Goal: Task Accomplishment & Management: Use online tool/utility

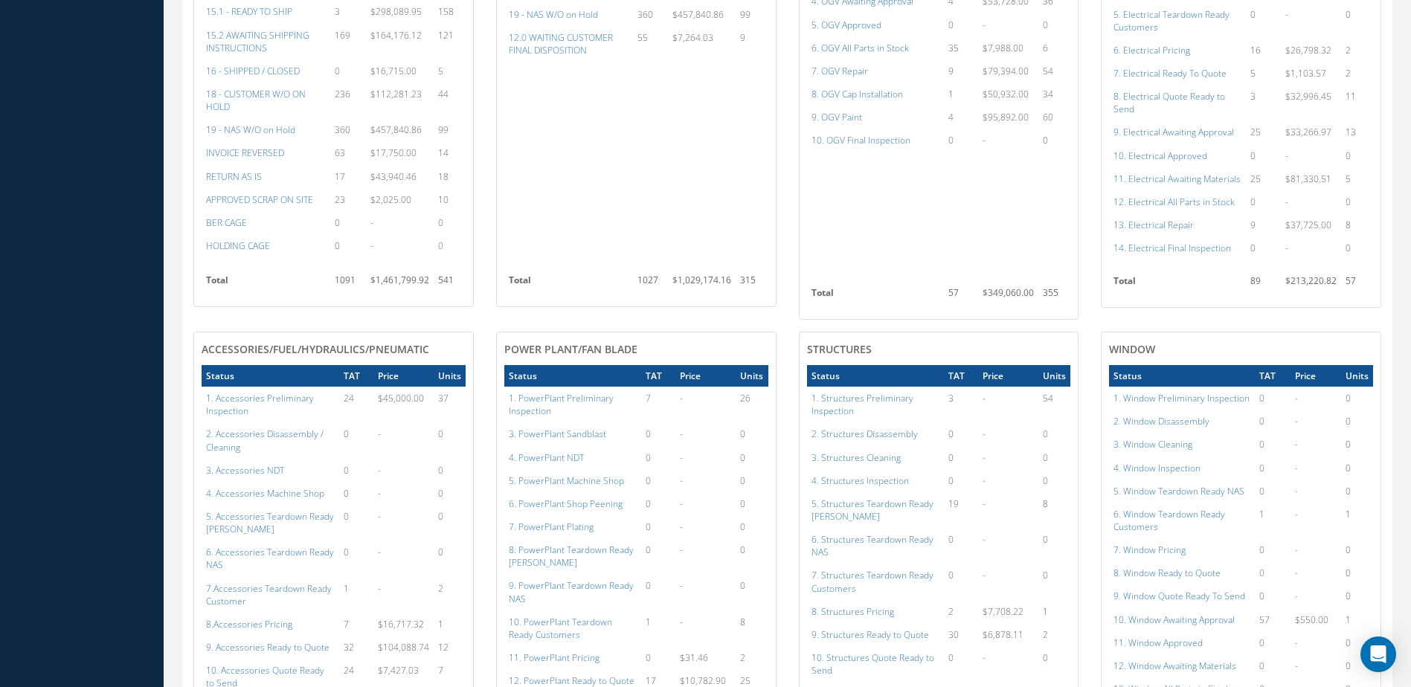
scroll to position [521, 0]
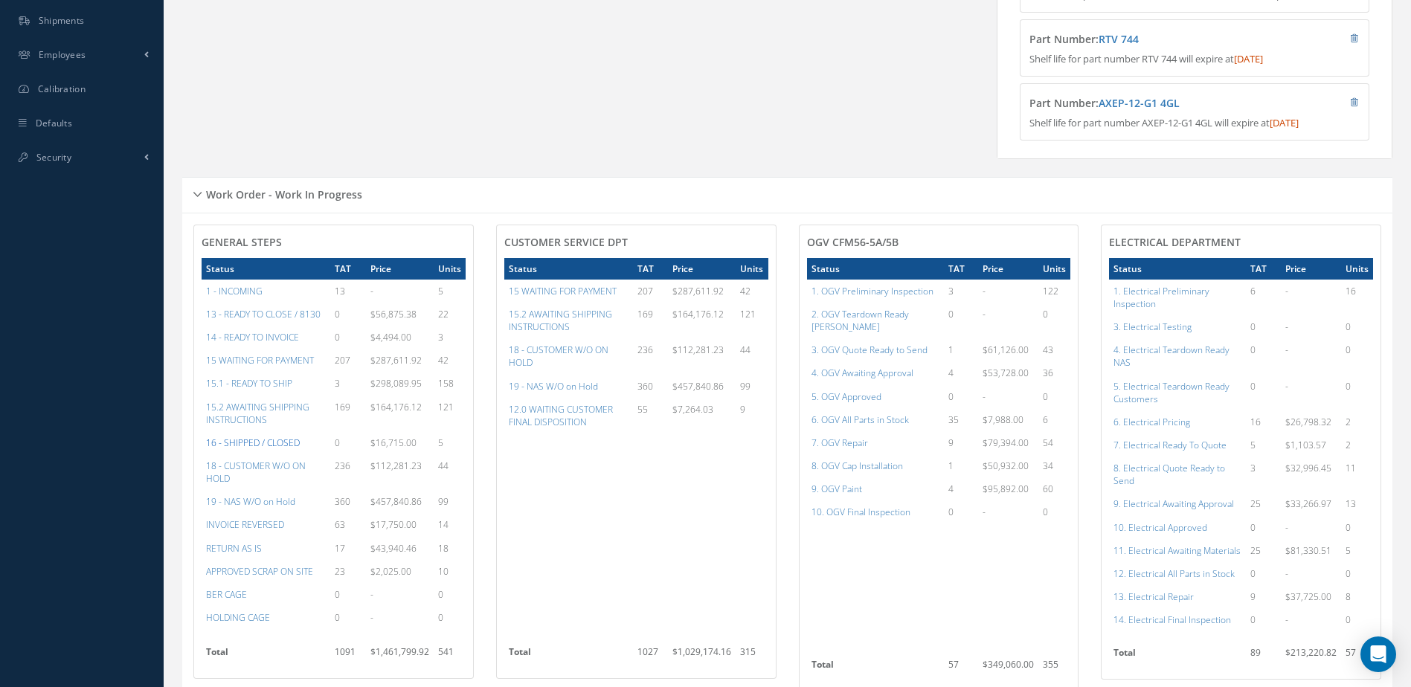
click at [251, 449] on a=22&excludeInternalCustomer=false&excludeInvoicedOrClosed=true&&filtersHidded"] "16 - SHIPPED / CLOSED" at bounding box center [253, 443] width 94 height 13
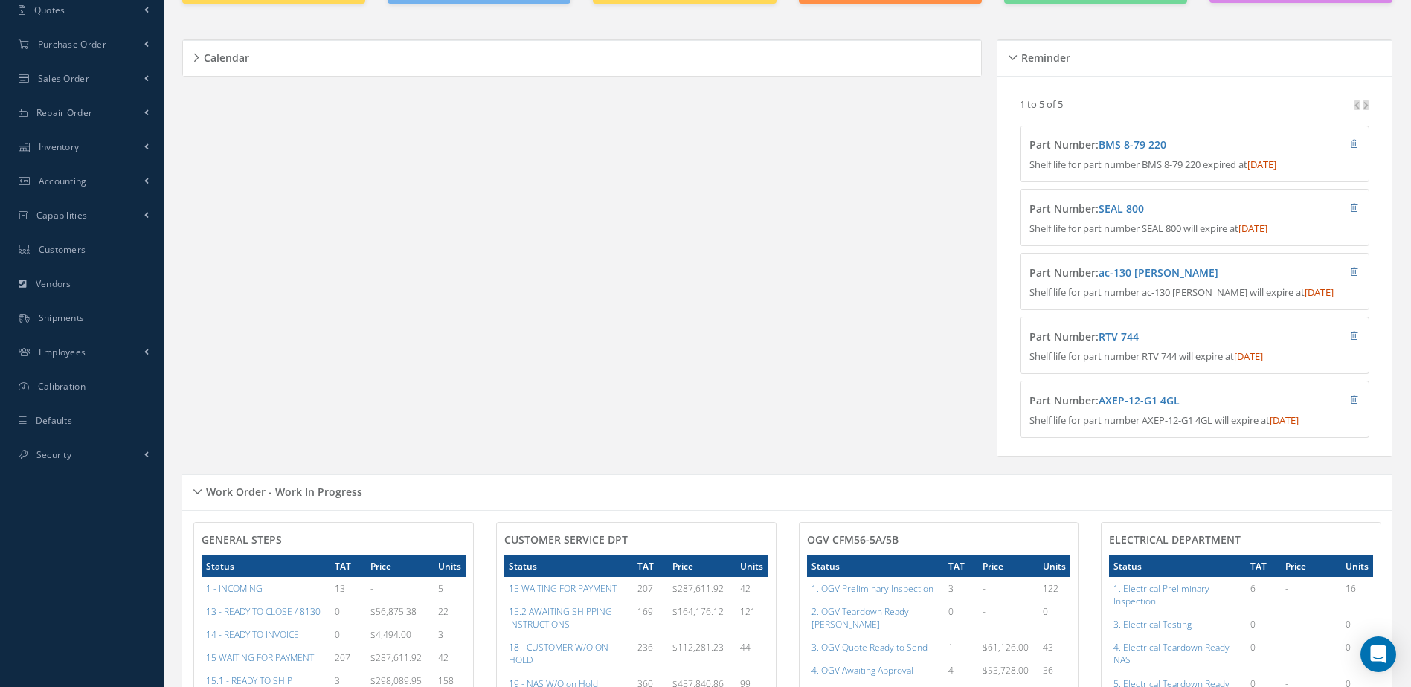
scroll to position [0, 0]
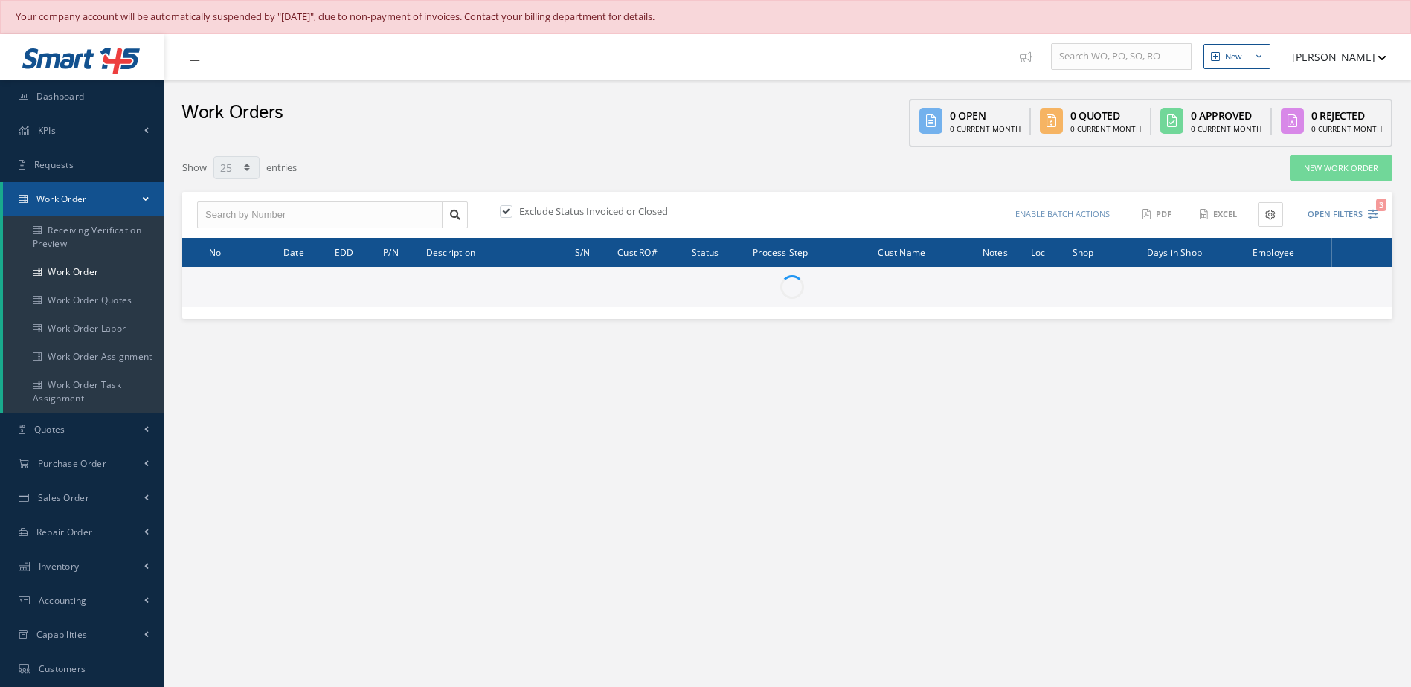
select select "25"
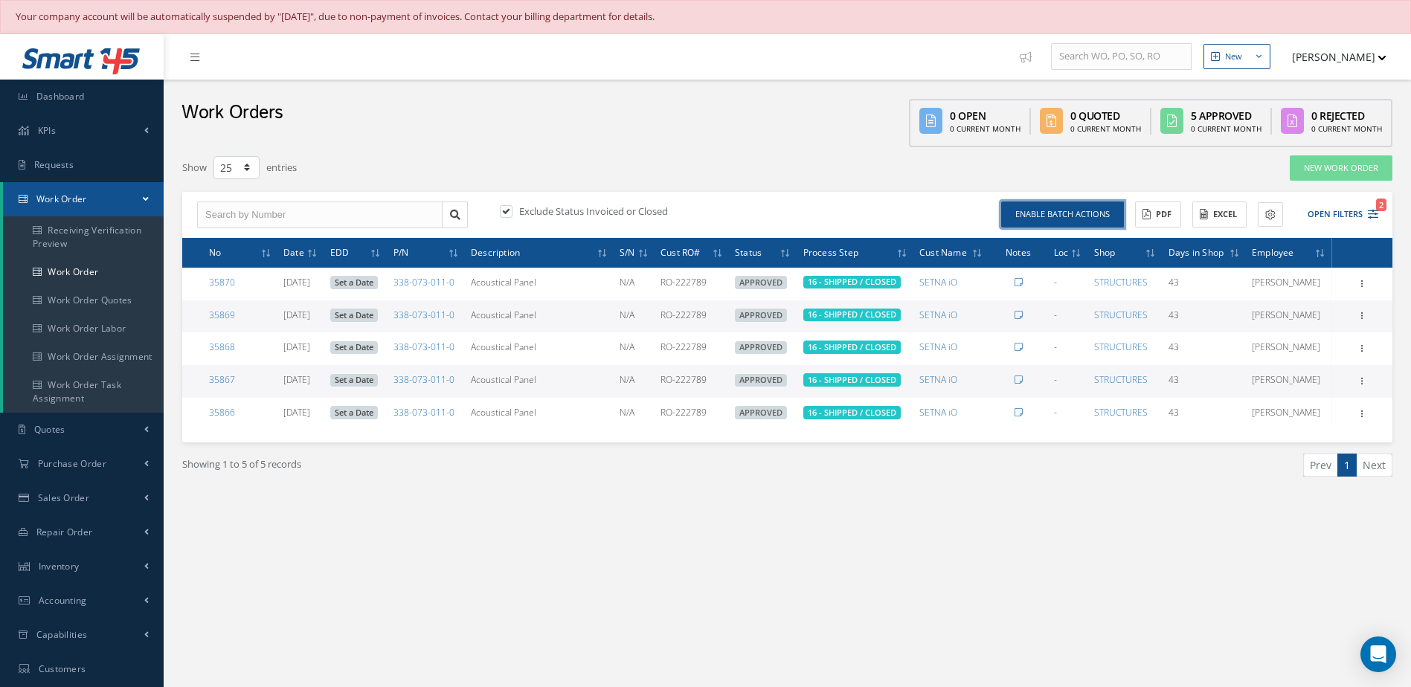
click at [1019, 210] on button "Enable batch actions" at bounding box center [1062, 215] width 123 height 26
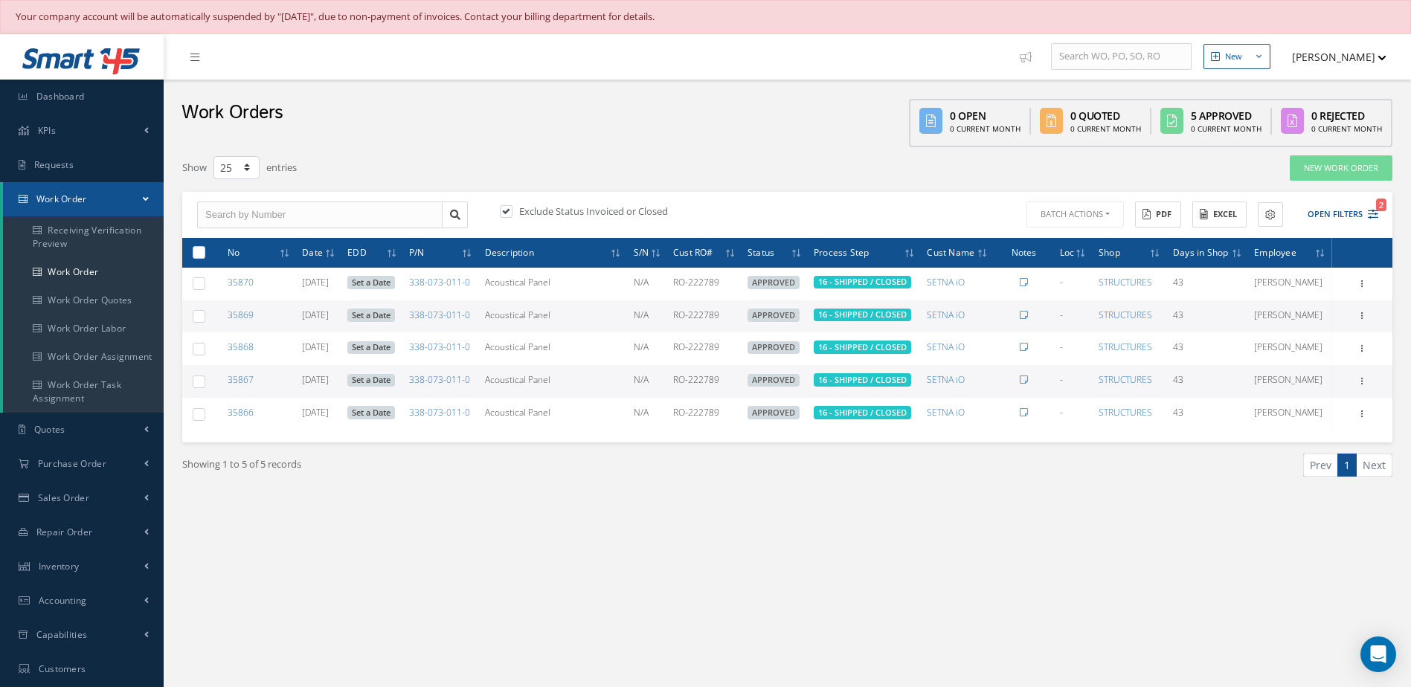
click at [205, 258] on label at bounding box center [205, 251] width 0 height 13
click at [199, 259] on input "checkbox" at bounding box center [200, 254] width 10 height 10
checkbox input "true"
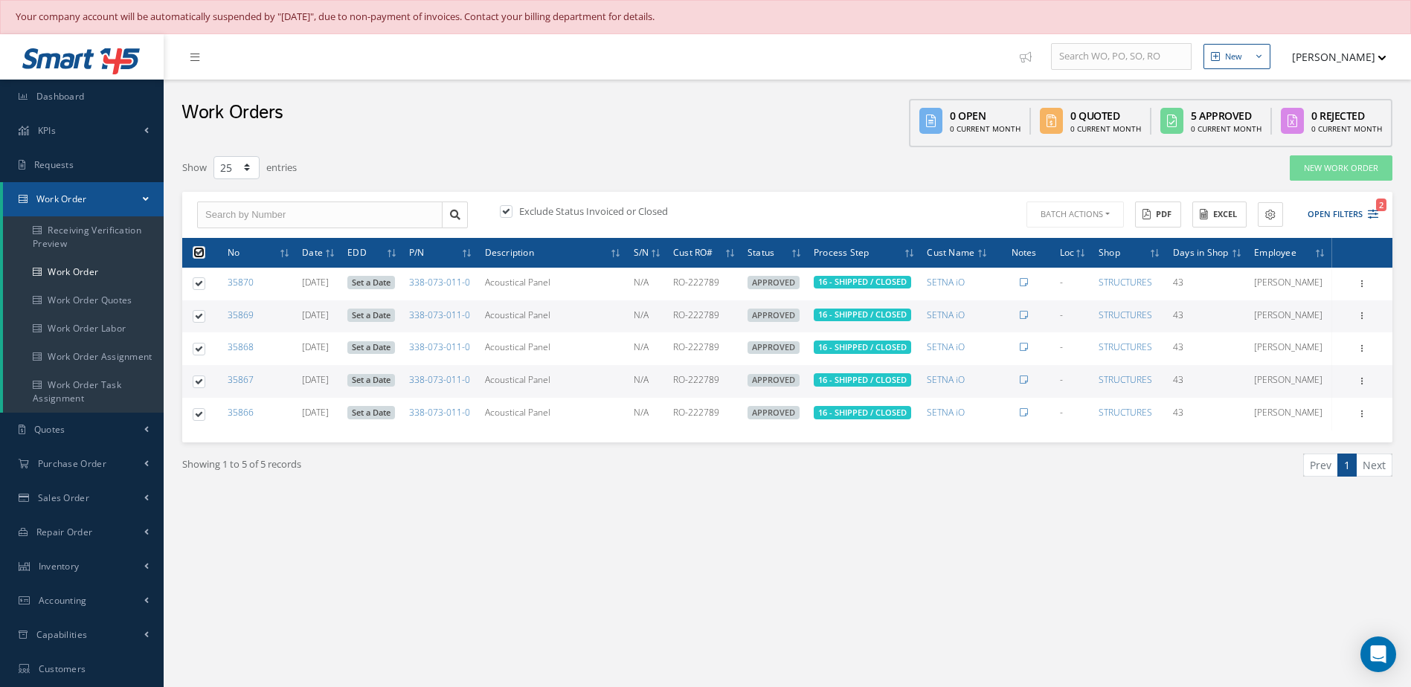
checkbox input "true"
click at [1053, 207] on button "Batch Actions" at bounding box center [1073, 215] width 100 height 26
click at [1047, 260] on link "Close Work Orders" at bounding box center [1082, 259] width 119 height 20
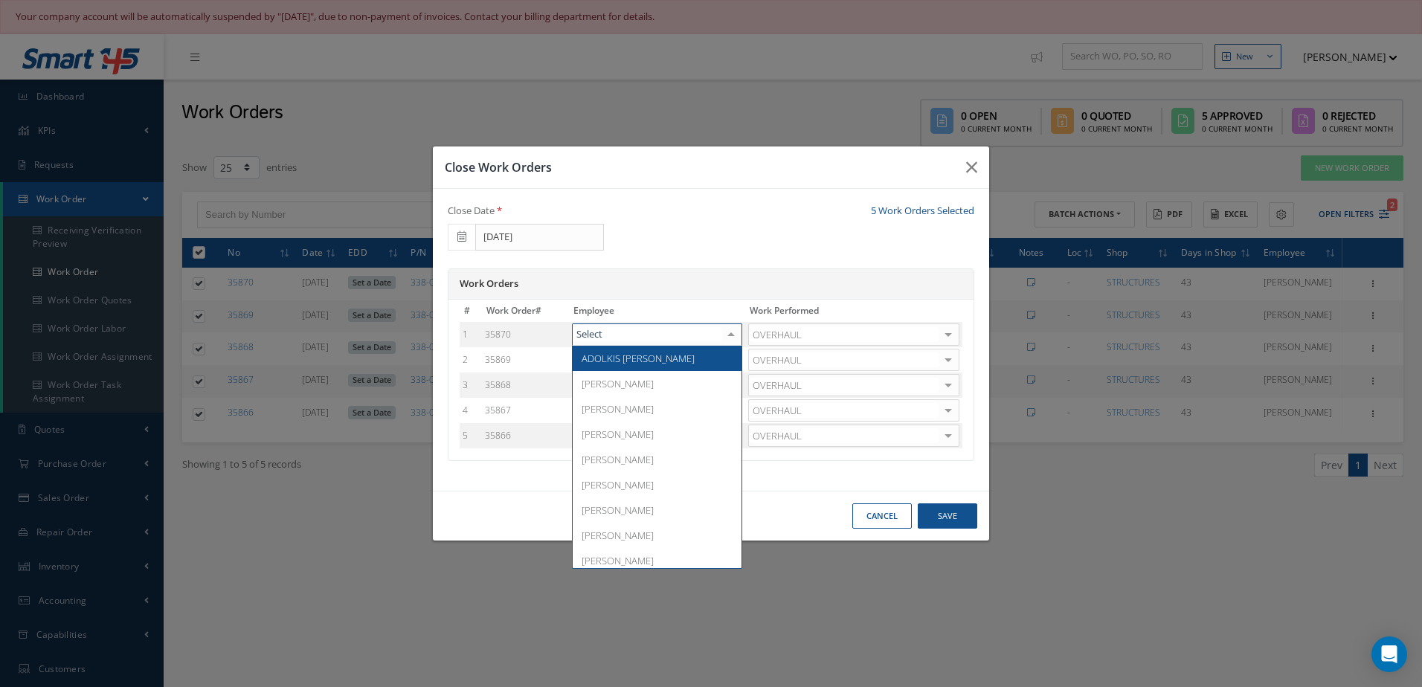
click at [739, 331] on div at bounding box center [731, 335] width 21 height 22
click at [637, 387] on span "Adoni Felipe" at bounding box center [657, 383] width 169 height 25
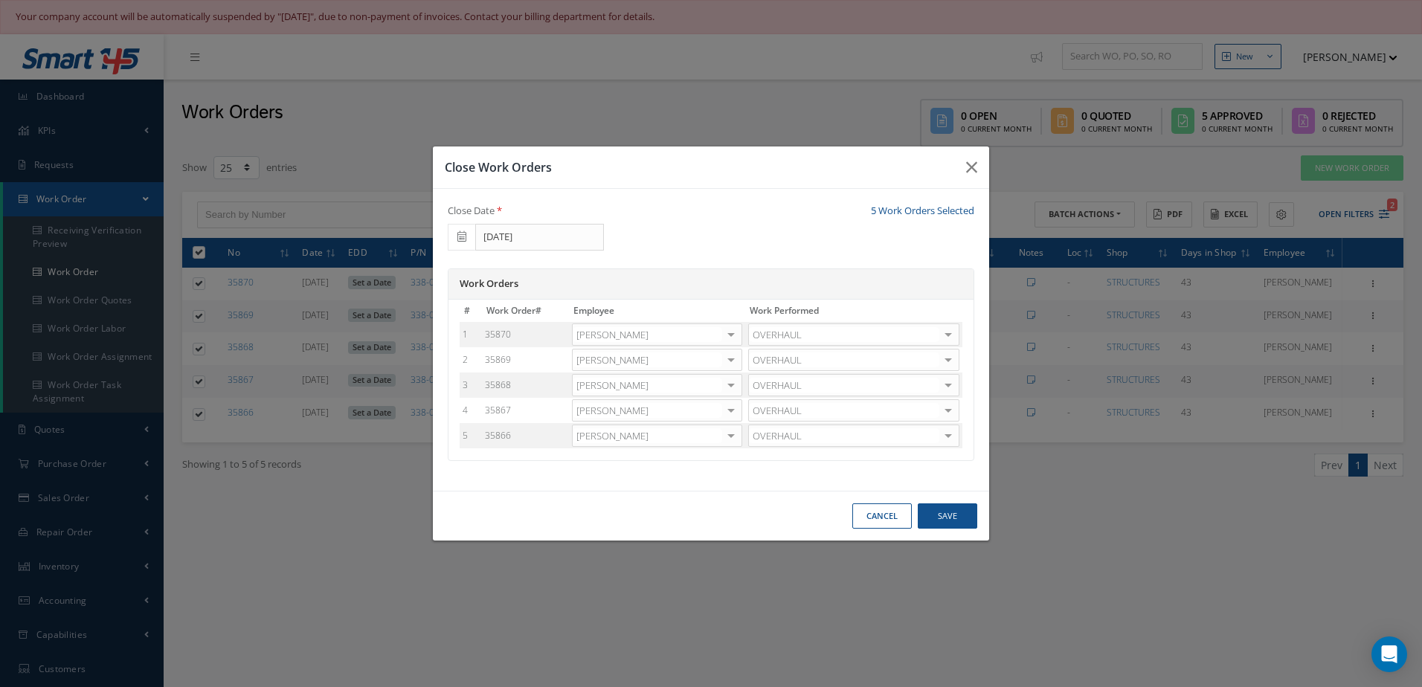
click at [741, 362] on div at bounding box center [731, 361] width 21 height 22
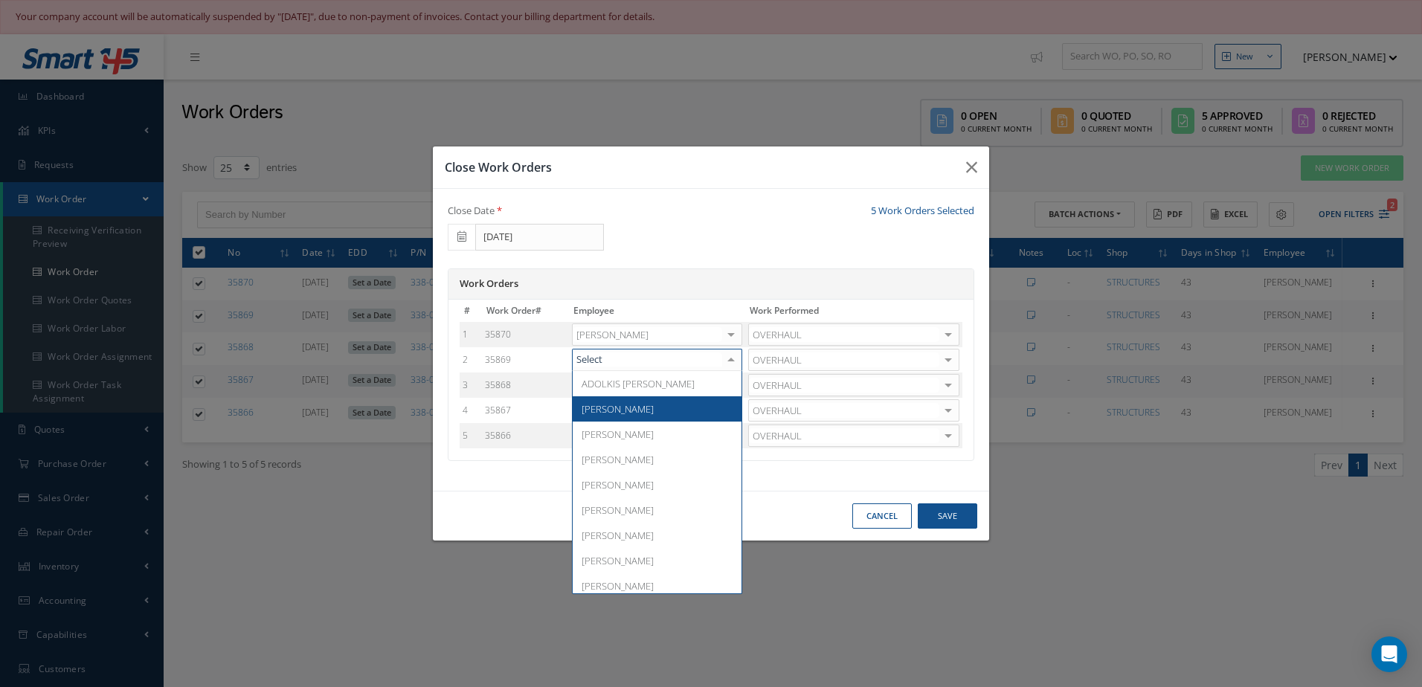
click at [659, 407] on span "Adoni Felipe" at bounding box center [657, 408] width 169 height 25
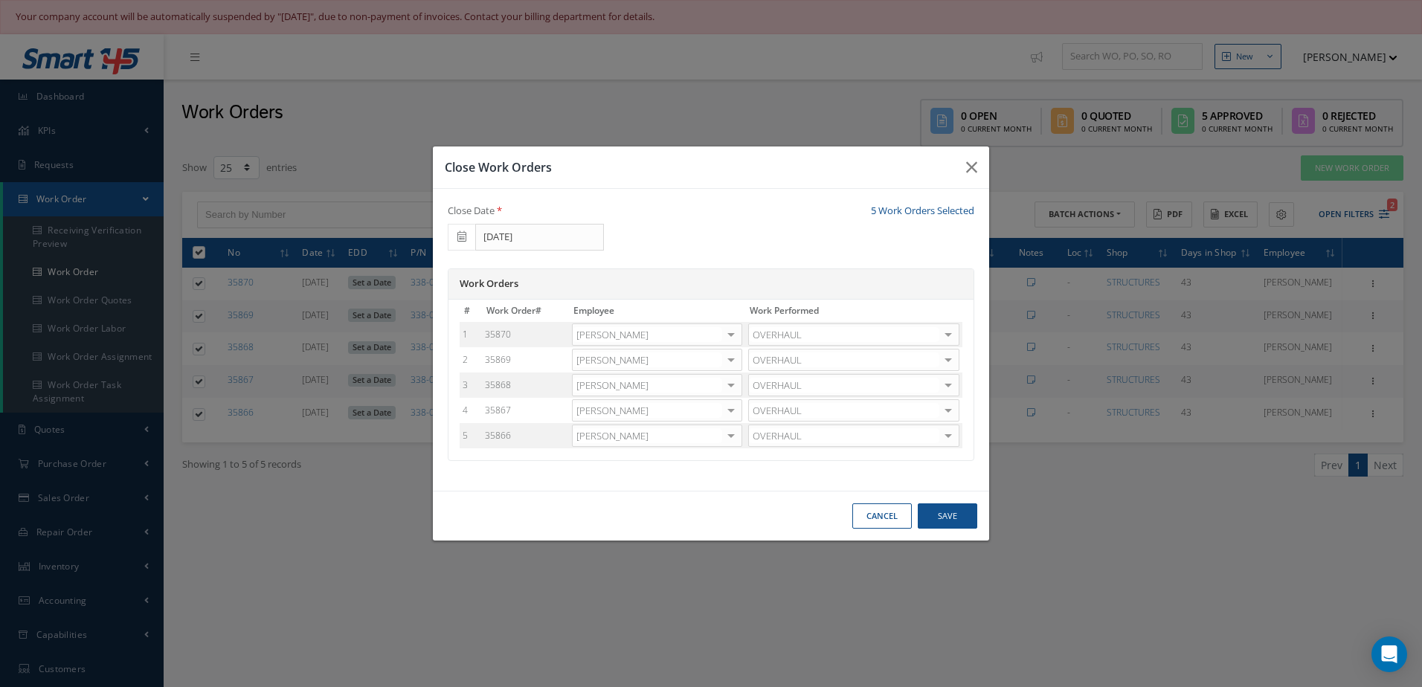
click at [741, 383] on div at bounding box center [731, 386] width 21 height 22
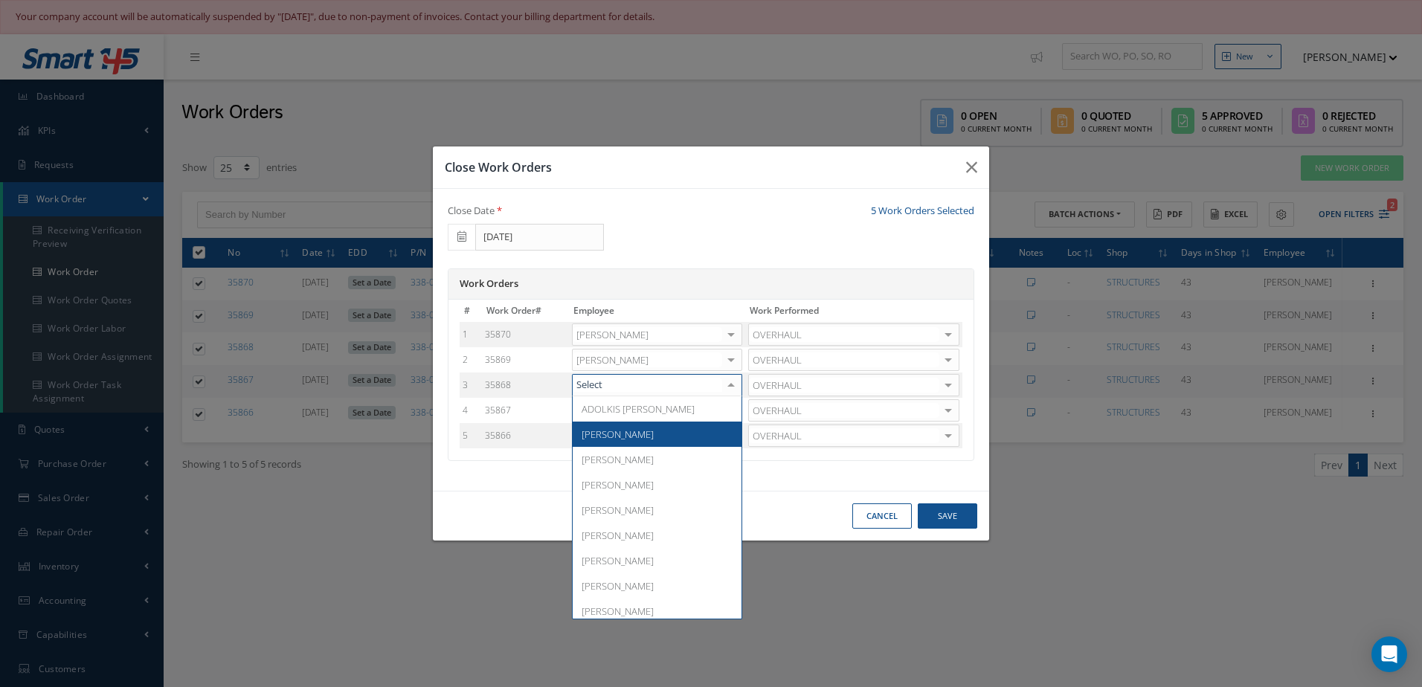
click at [651, 431] on span "Adoni Felipe" at bounding box center [657, 434] width 169 height 25
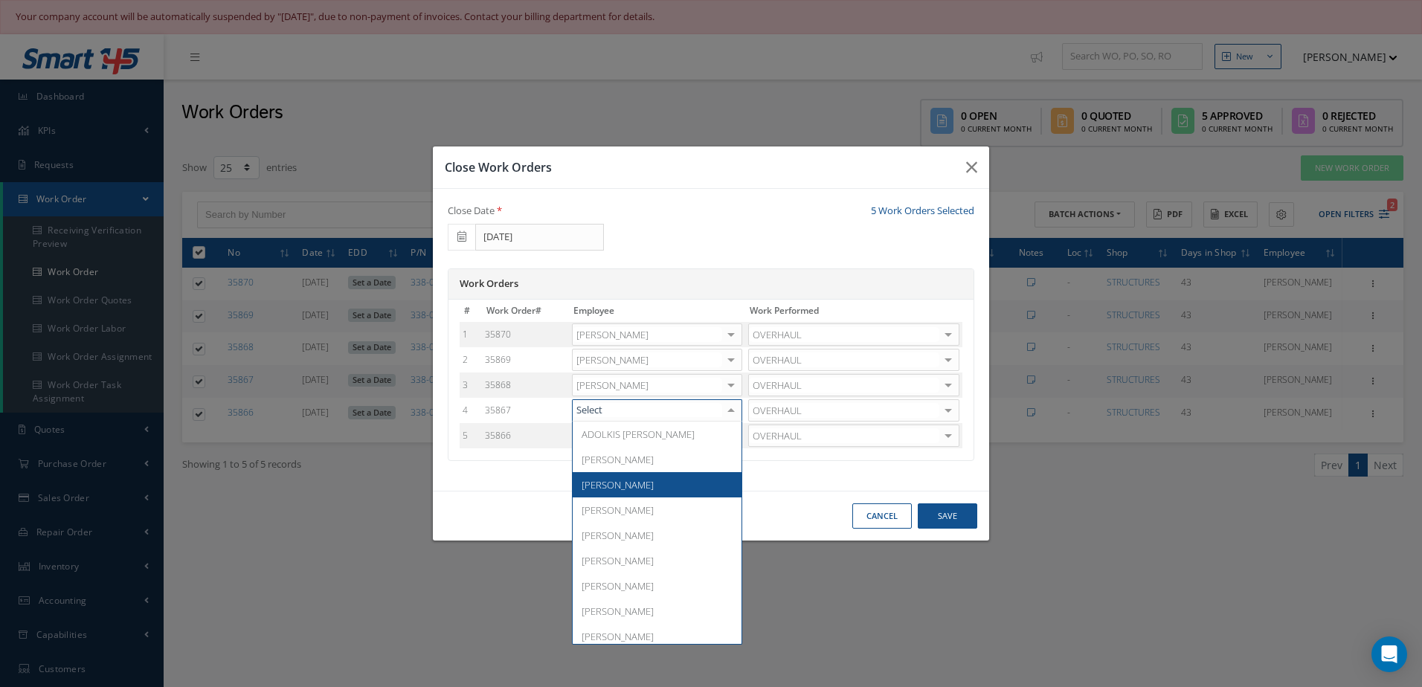
click at [612, 474] on span "Adrian Herrera" at bounding box center [657, 484] width 169 height 25
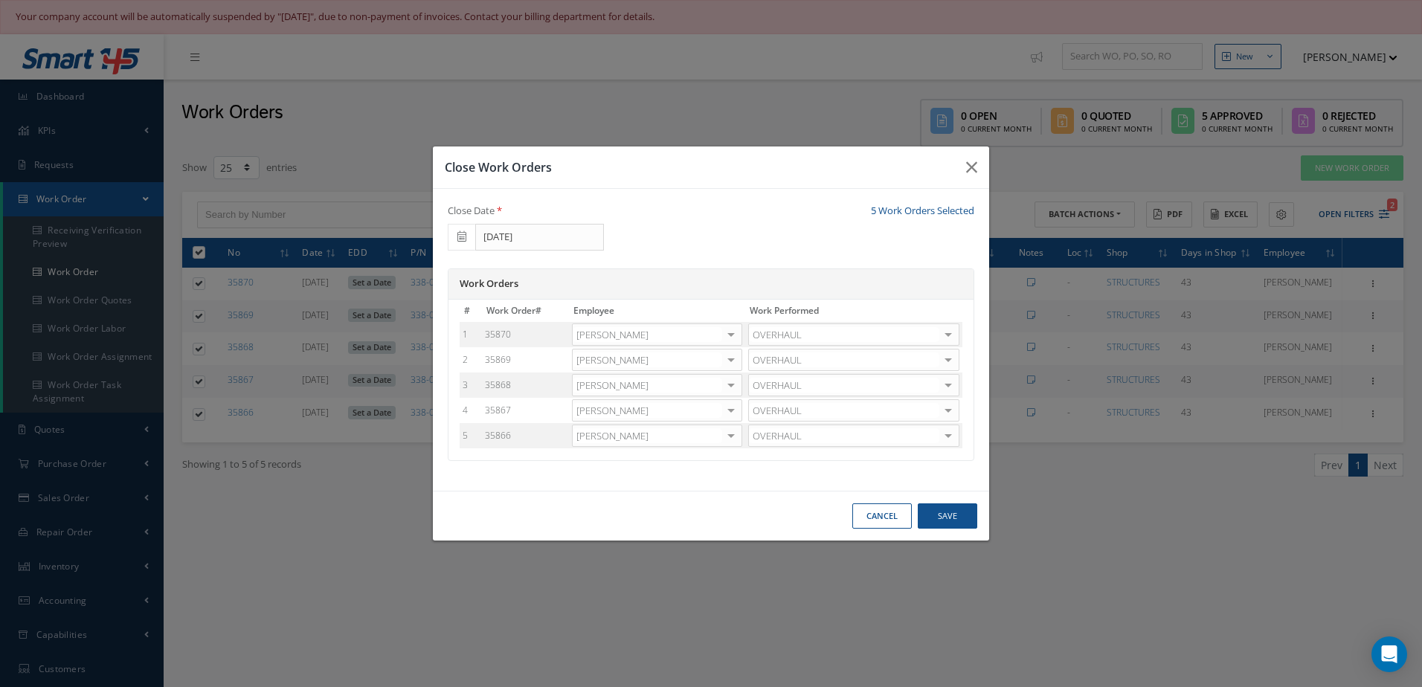
click at [733, 406] on div at bounding box center [731, 411] width 21 height 22
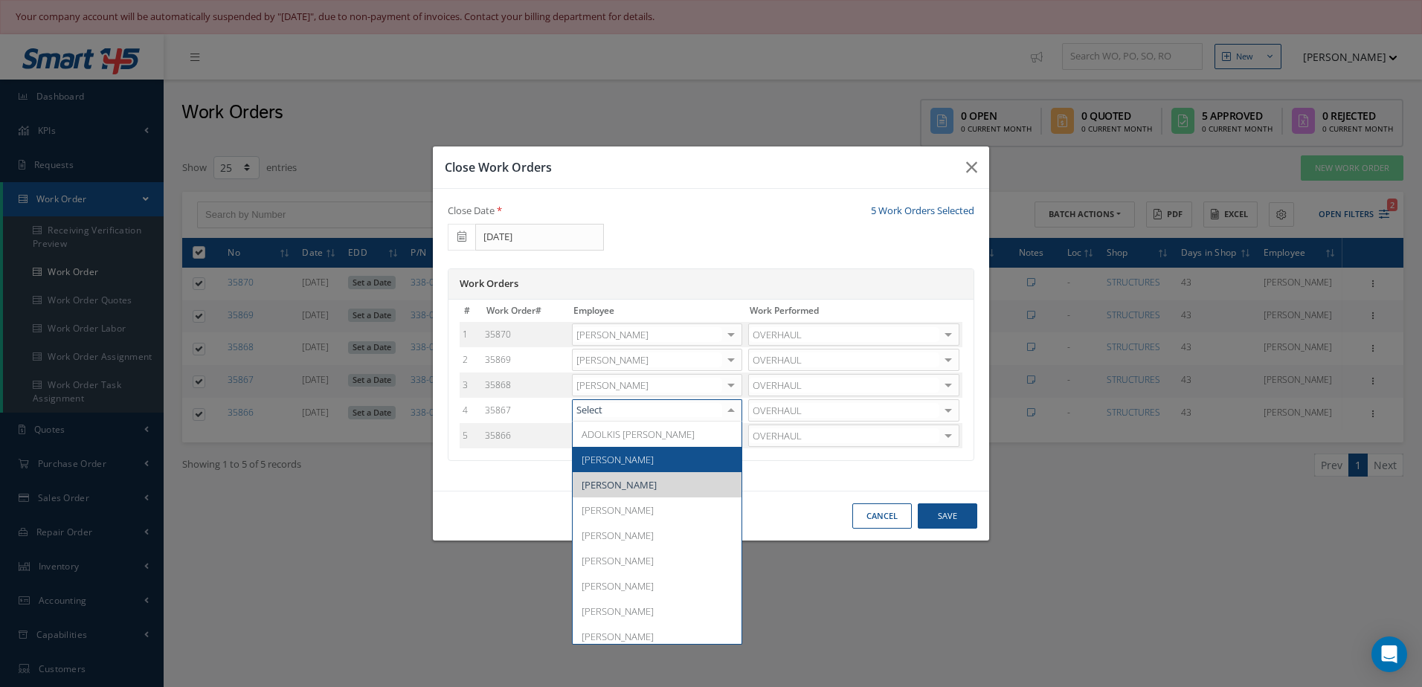
click at [622, 454] on span "Adoni Felipe" at bounding box center [618, 459] width 72 height 13
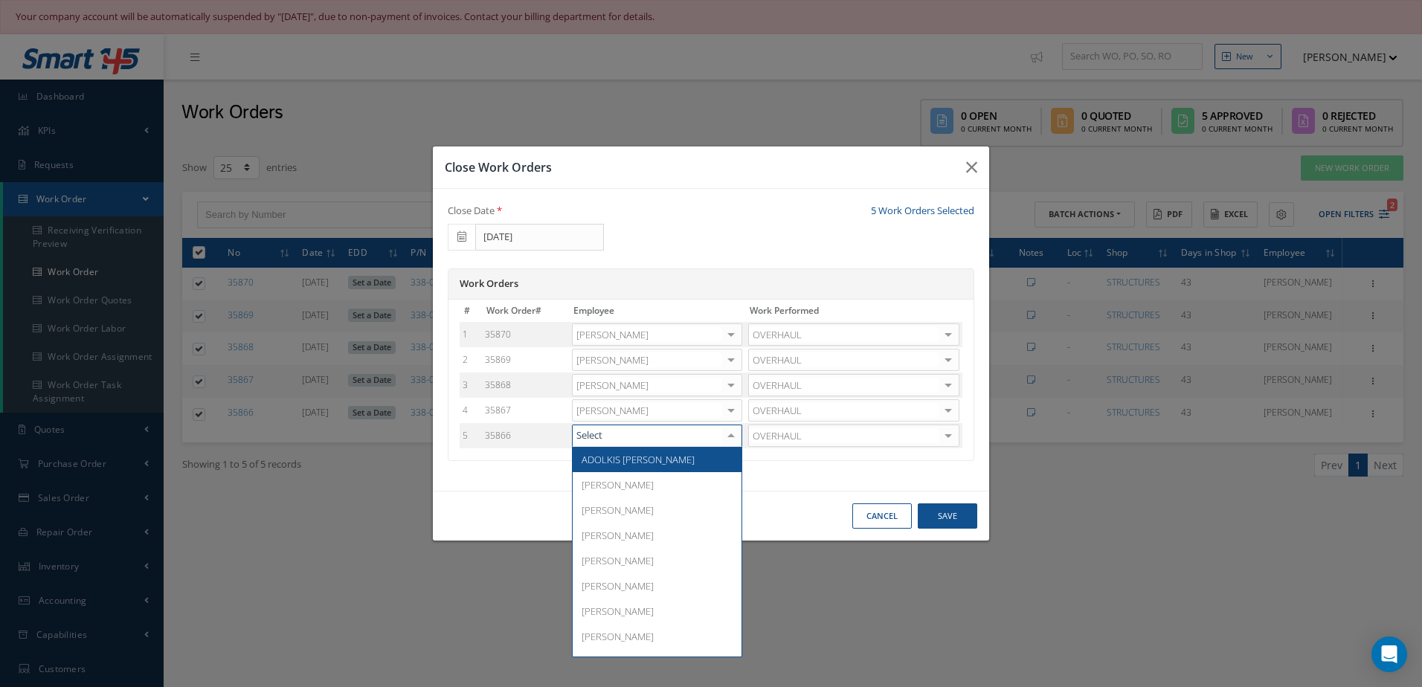
click at [734, 434] on div at bounding box center [731, 436] width 21 height 22
click at [620, 481] on span "Adoni Felipe" at bounding box center [618, 484] width 72 height 13
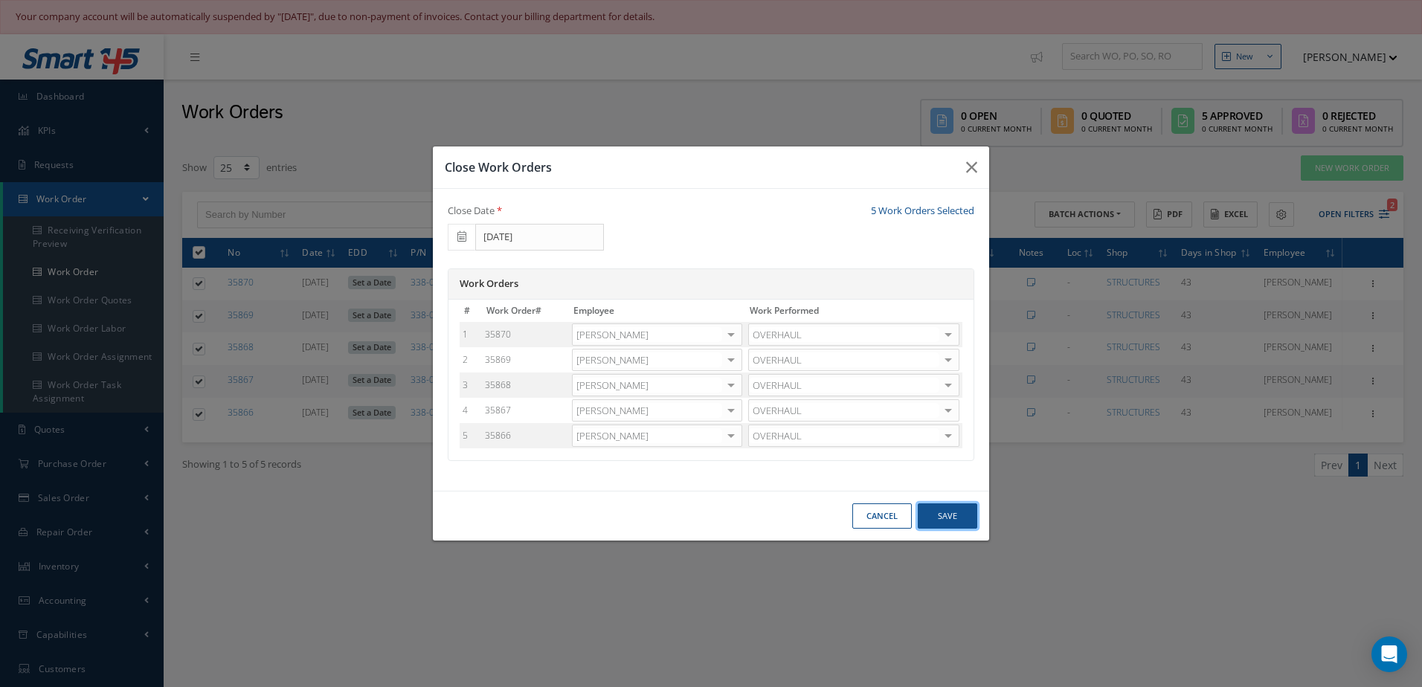
click at [936, 507] on button "Save" at bounding box center [947, 516] width 59 height 26
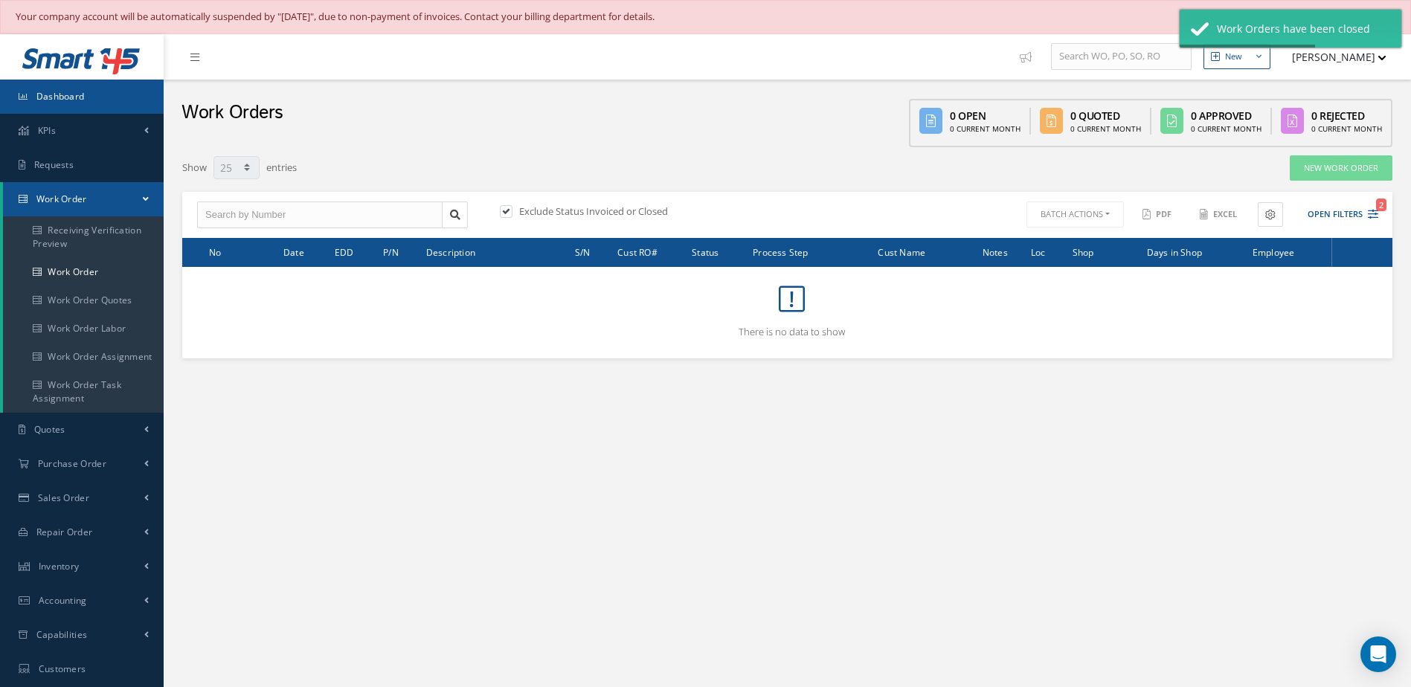
click at [45, 88] on link "Dashboard" at bounding box center [82, 97] width 164 height 34
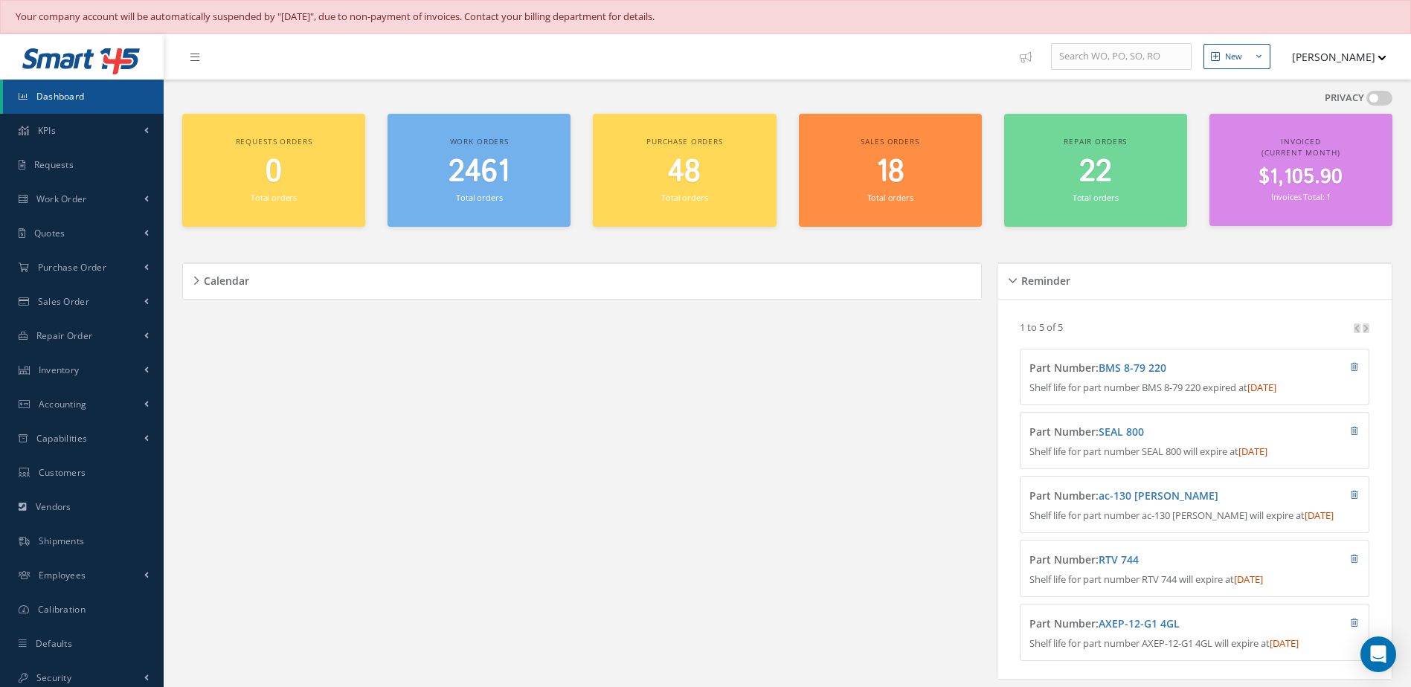
click at [476, 204] on div "2461 Total orders" at bounding box center [479, 180] width 168 height 51
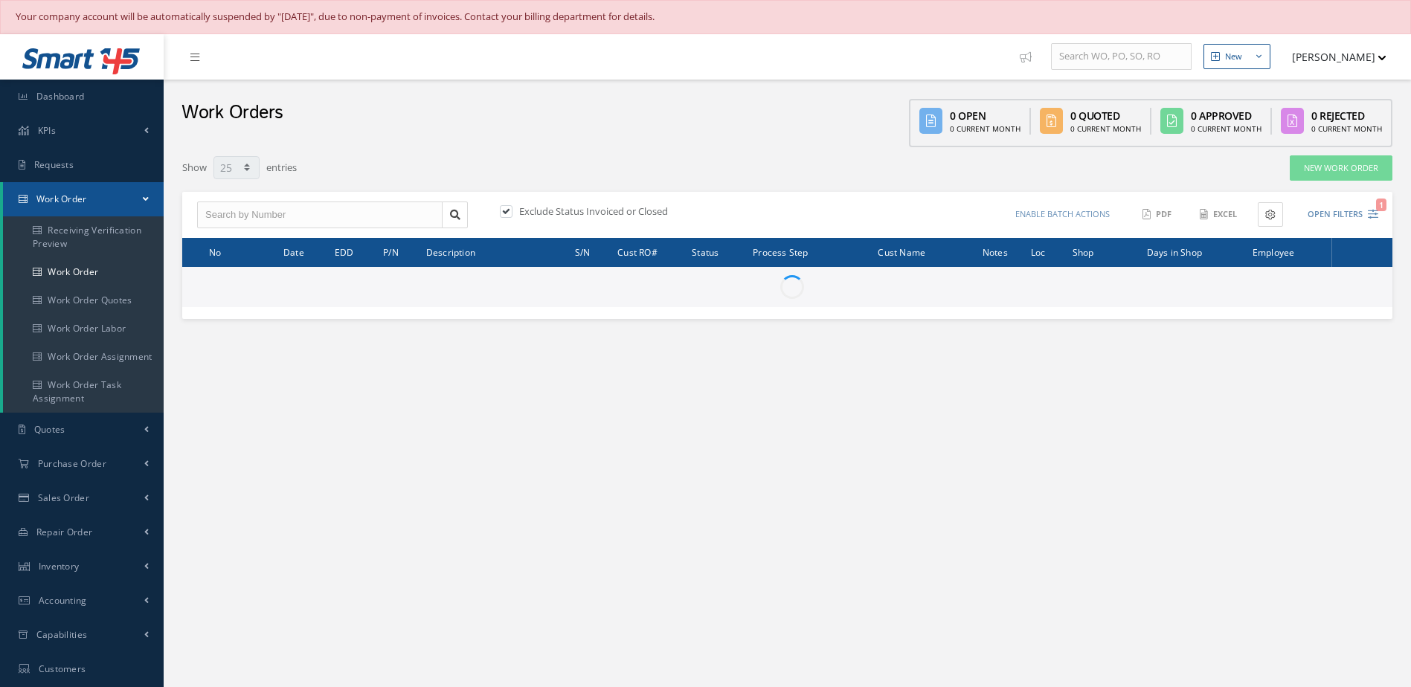
select select "25"
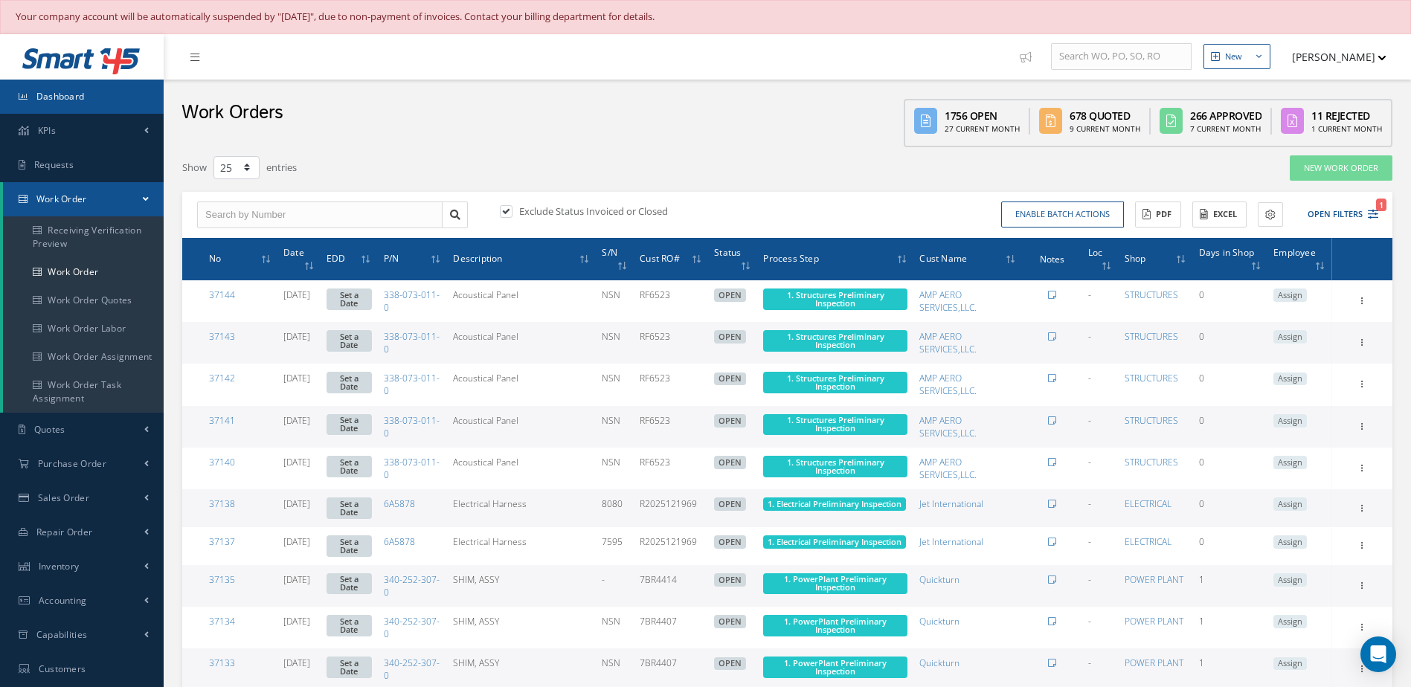
click at [66, 106] on link "Dashboard" at bounding box center [82, 97] width 164 height 34
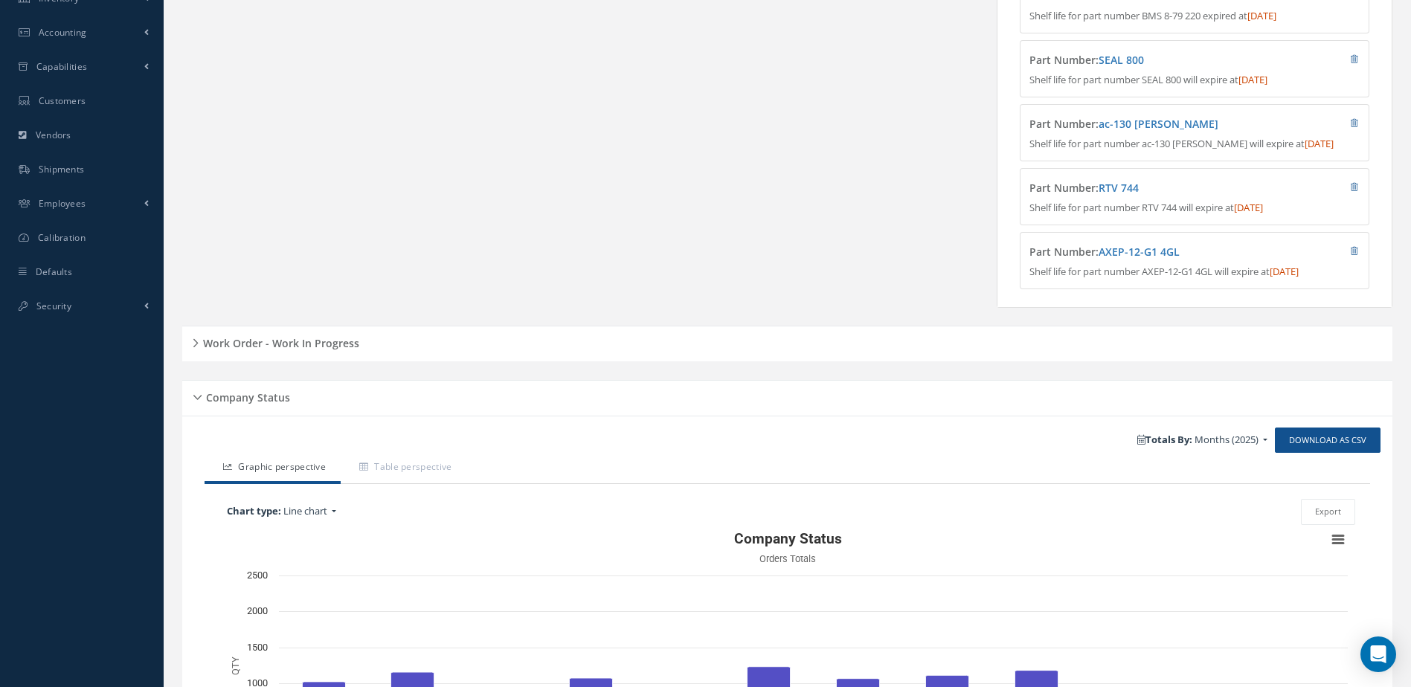
scroll to position [593, 0]
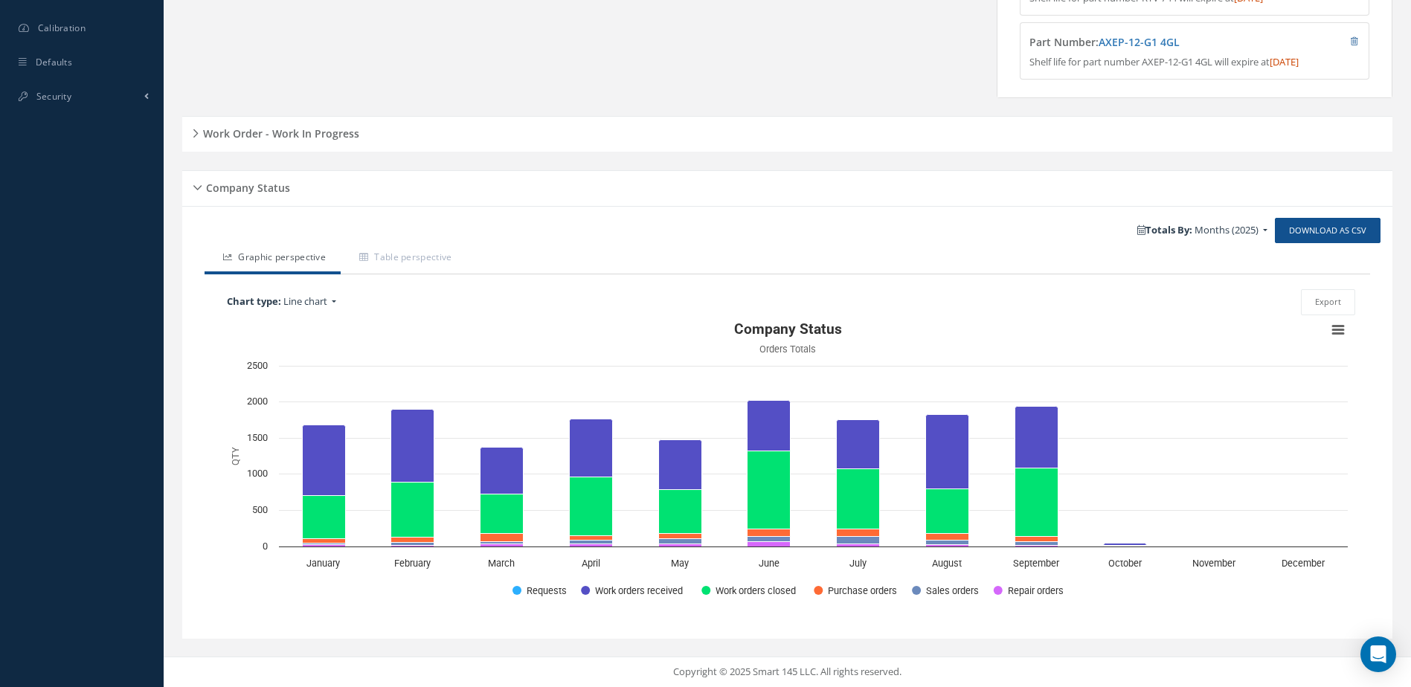
click at [306, 129] on h5 "Work Order - Work In Progress" at bounding box center [279, 132] width 161 height 18
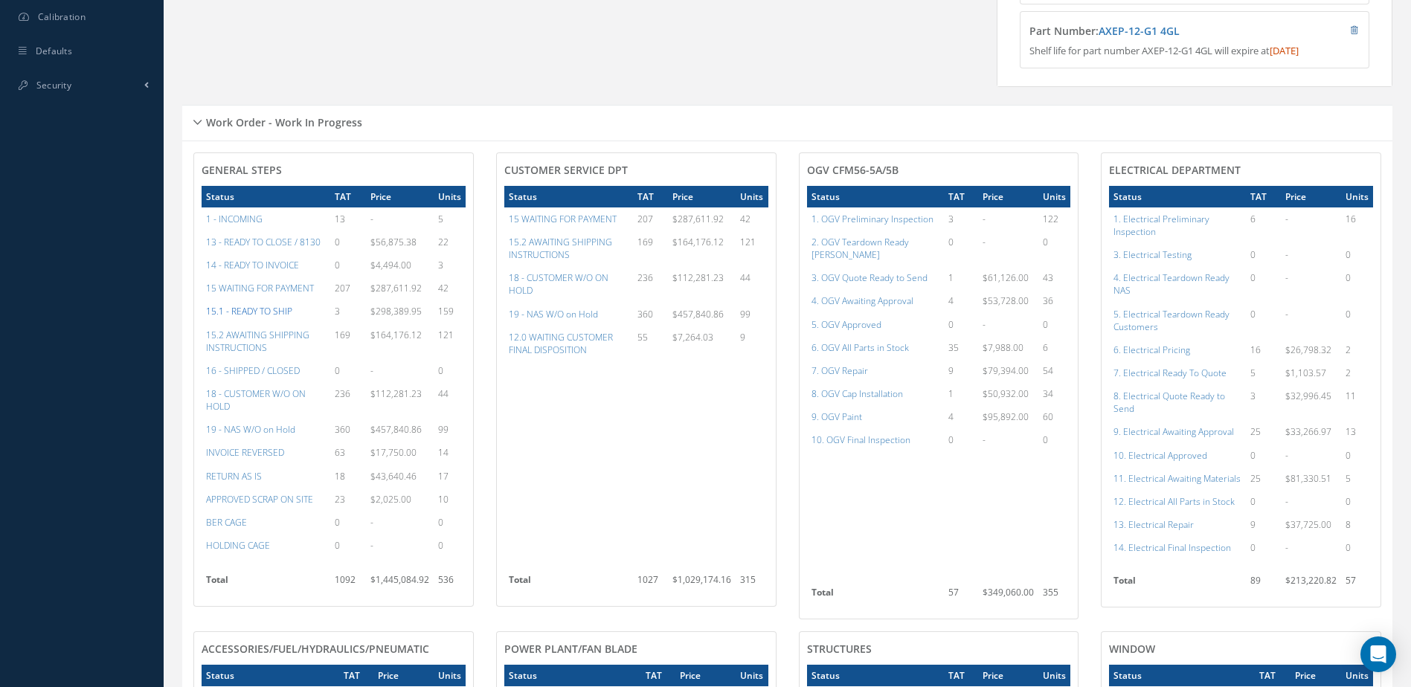
click at [245, 318] on a=12&excludeInternalCustomer=false&excludeInvoicedOrClosed=false&&filtersHidded"] "15.1 - READY TO SHIP" at bounding box center [249, 311] width 86 height 13
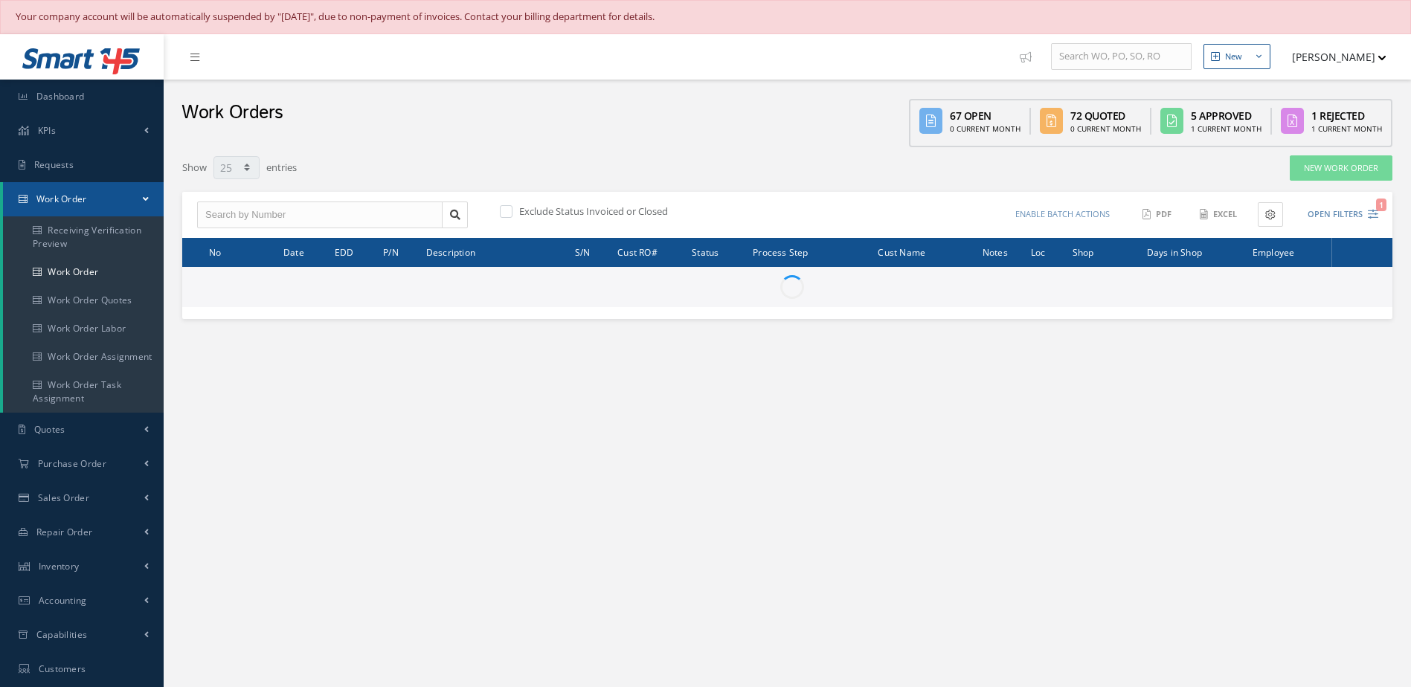
select select "25"
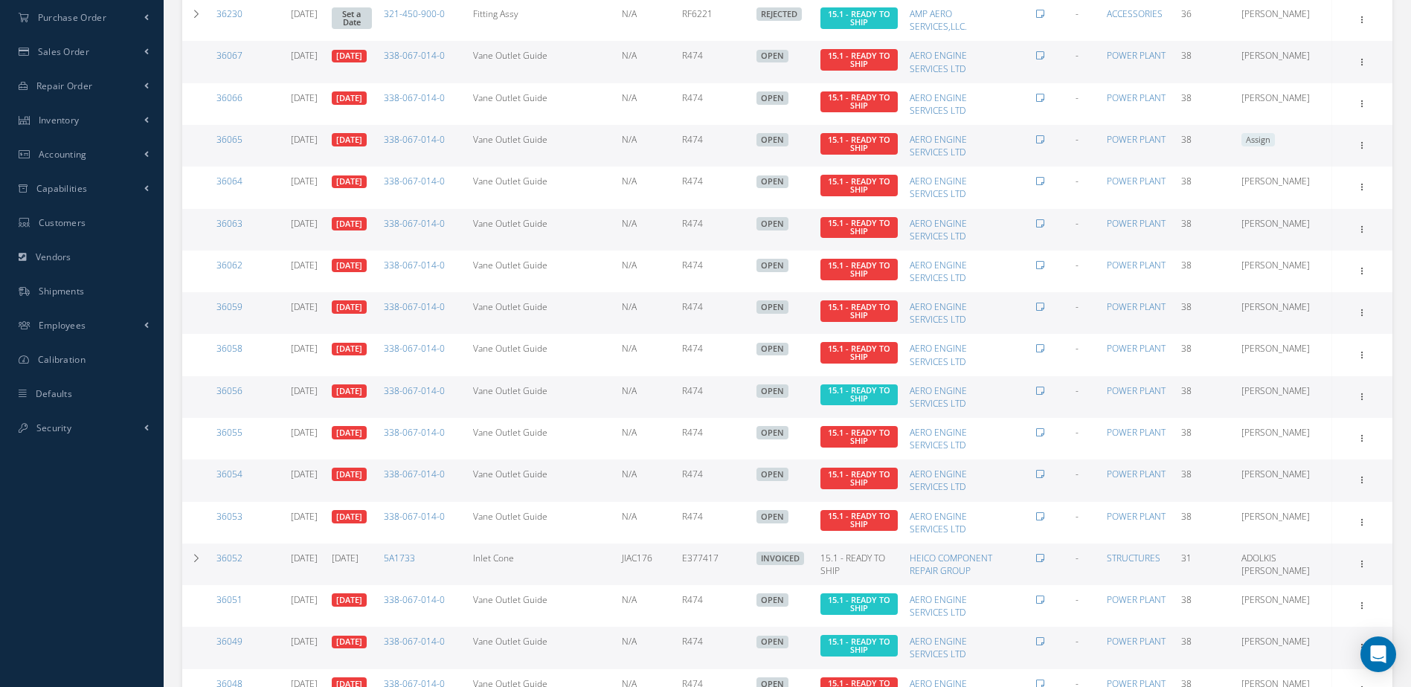
scroll to position [753, 0]
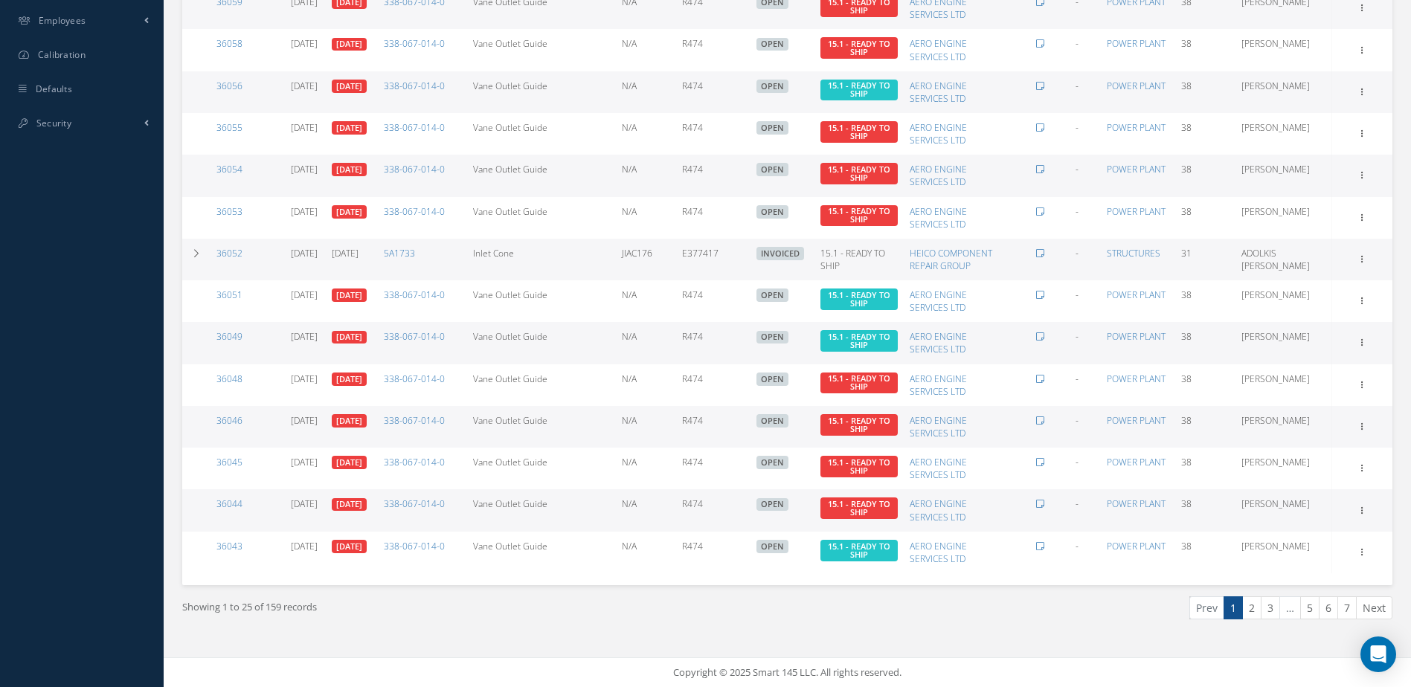
click at [1251, 620] on div "Prev 1 2 3 … 5 6 7 Next" at bounding box center [1096, 613] width 617 height 35
click at [1257, 608] on link "2" at bounding box center [1251, 607] width 19 height 23
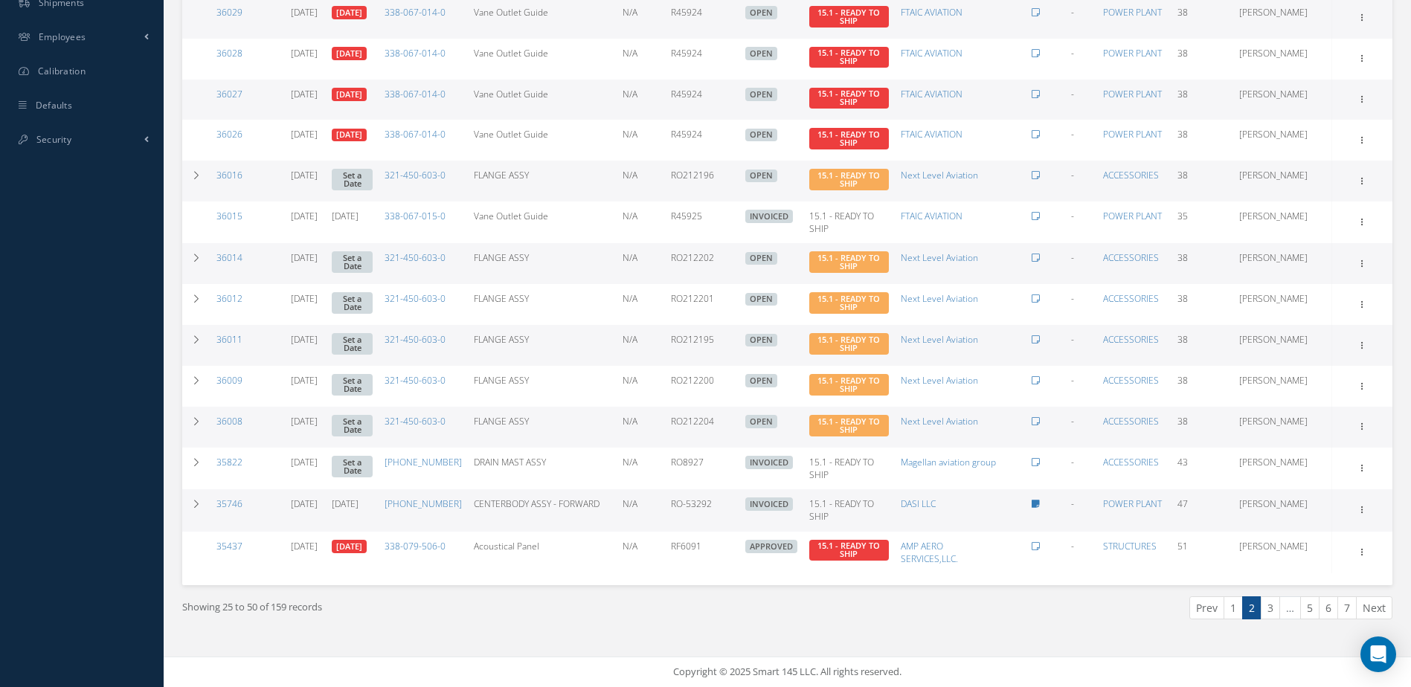
click at [1270, 613] on link "3" at bounding box center [1270, 607] width 19 height 23
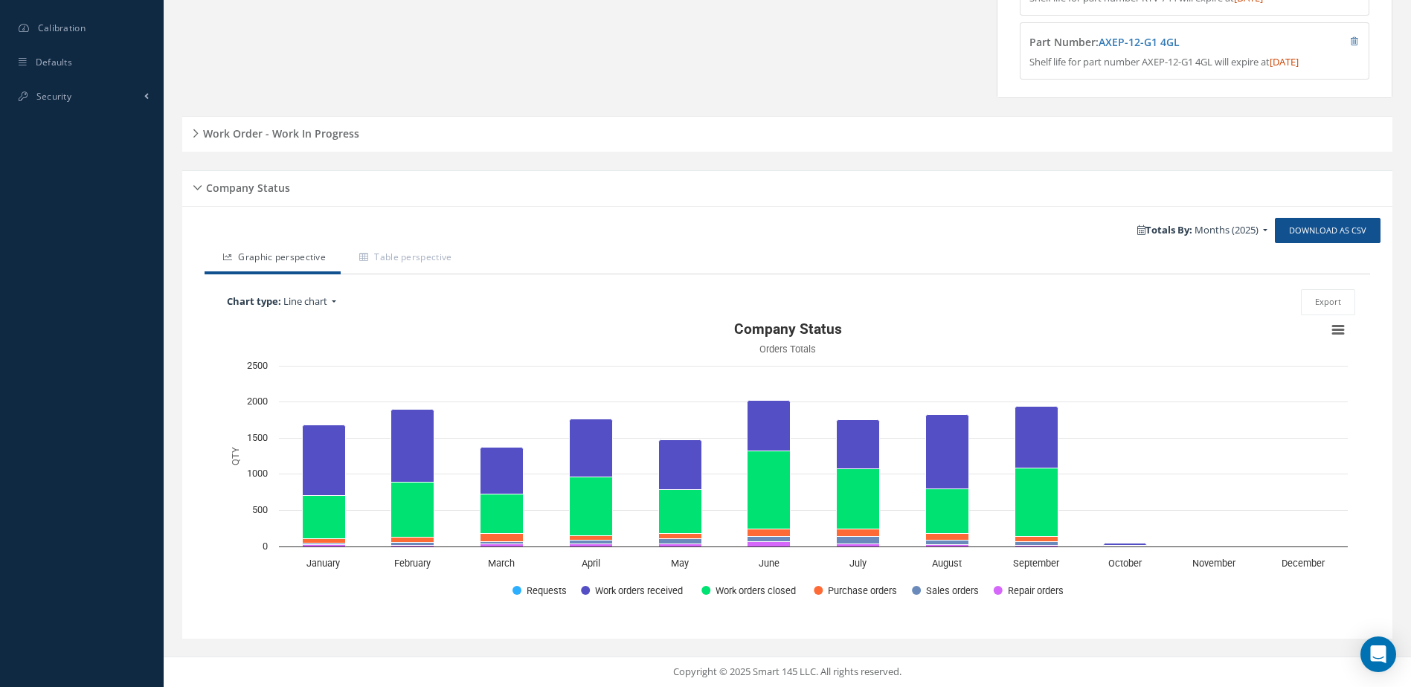
scroll to position [147, 0]
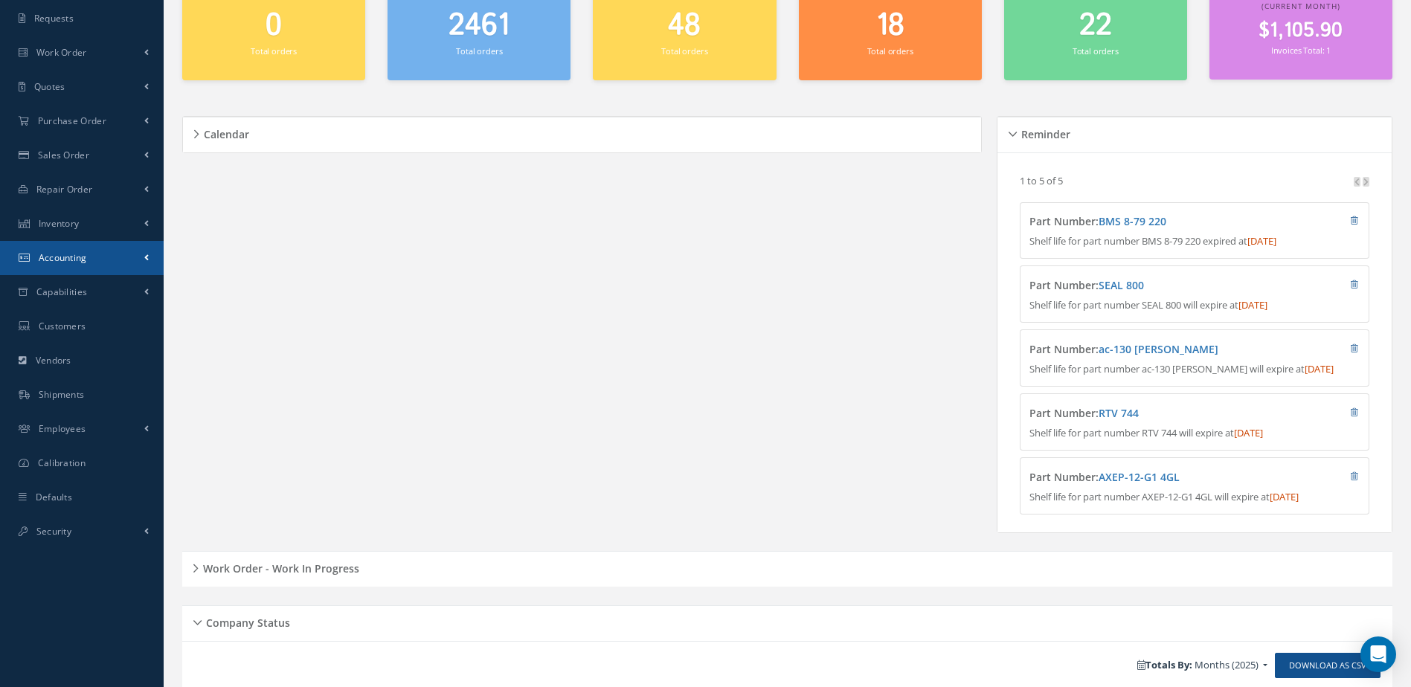
click at [75, 265] on link "Accounting" at bounding box center [82, 258] width 164 height 34
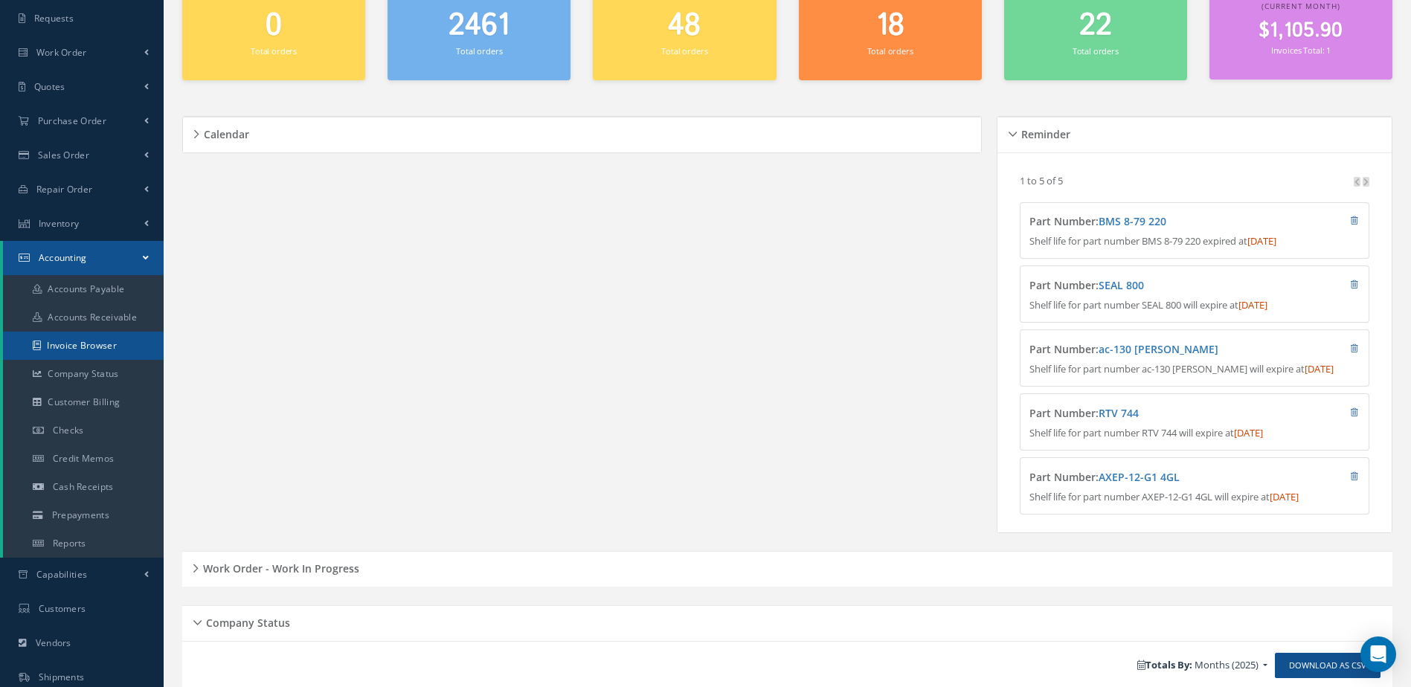
click at [101, 342] on link "Invoice Browser" at bounding box center [83, 346] width 161 height 28
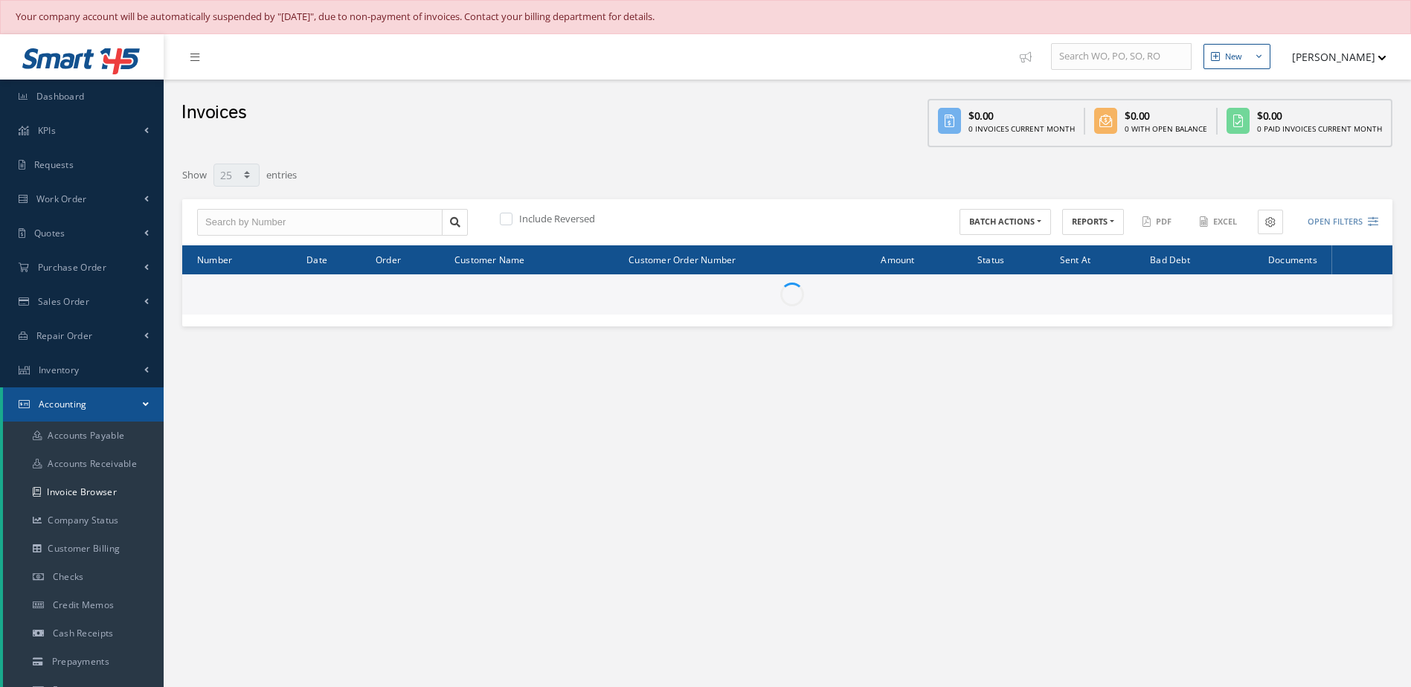
select select "25"
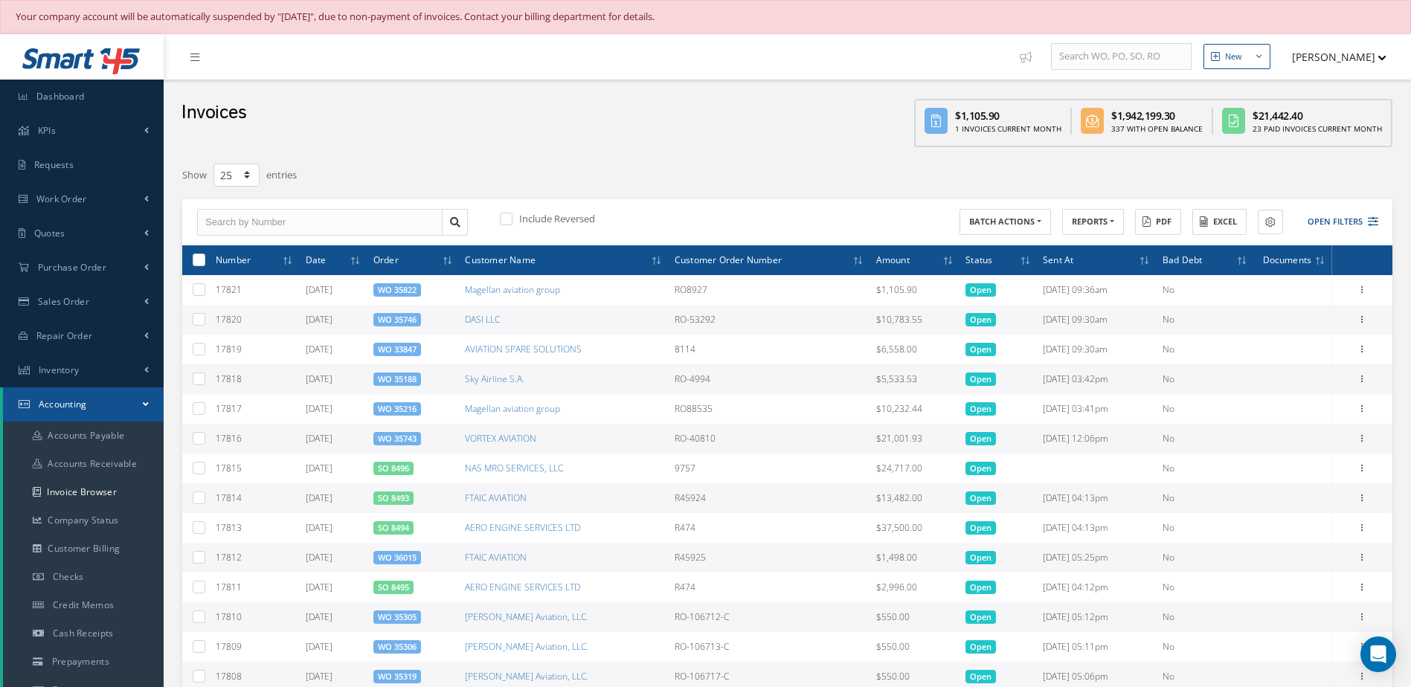
click at [810, 155] on div "Show 10 25 50 100 entries Include Reversed BATCH ACTIONS Print selected items (…" at bounding box center [787, 644] width 1225 height 978
click at [68, 97] on span "Dashboard" at bounding box center [60, 96] width 48 height 13
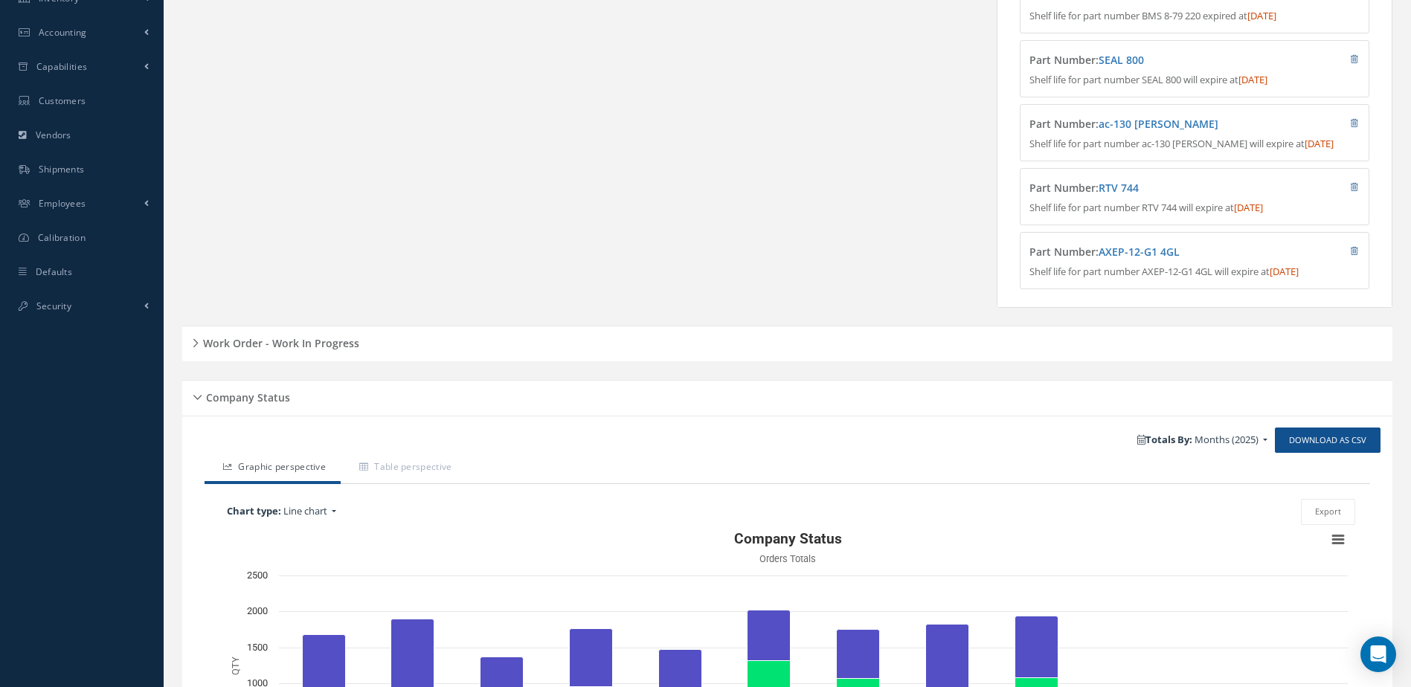
scroll to position [446, 0]
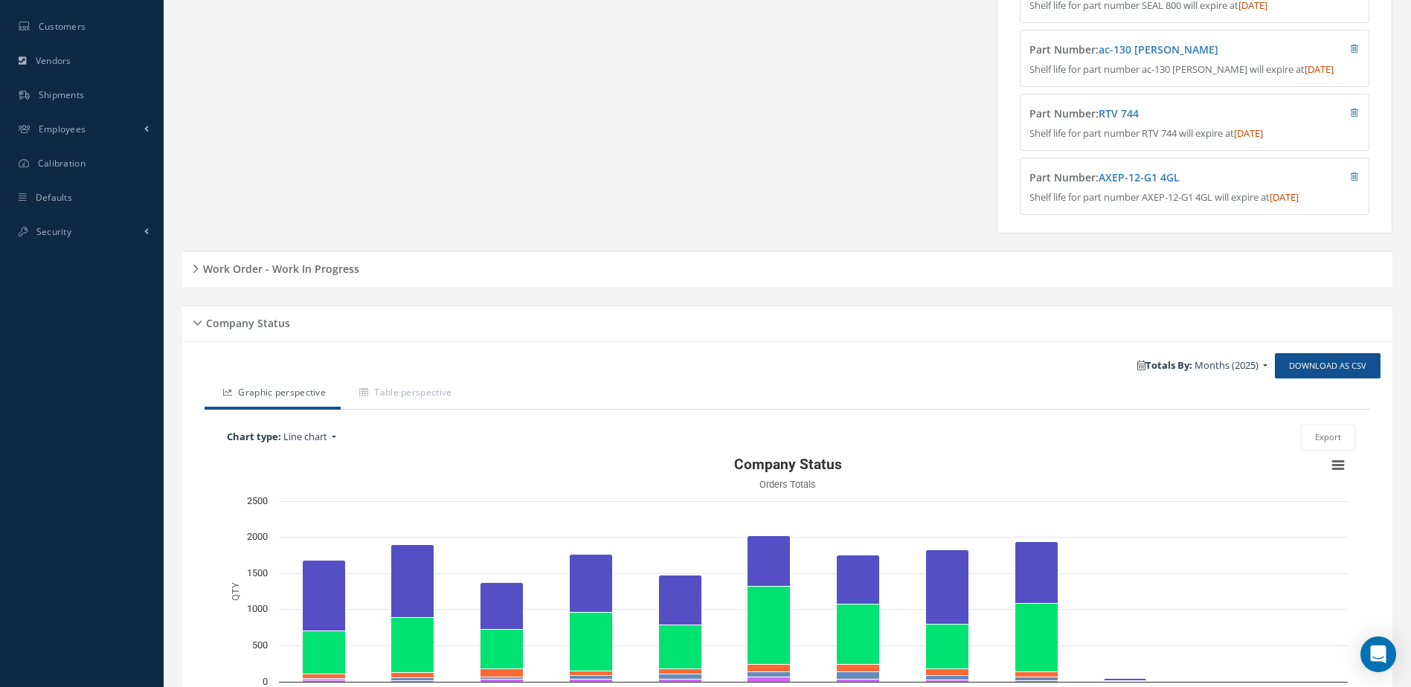
click at [313, 276] on h5 "Work Order - Work In Progress" at bounding box center [279, 267] width 161 height 18
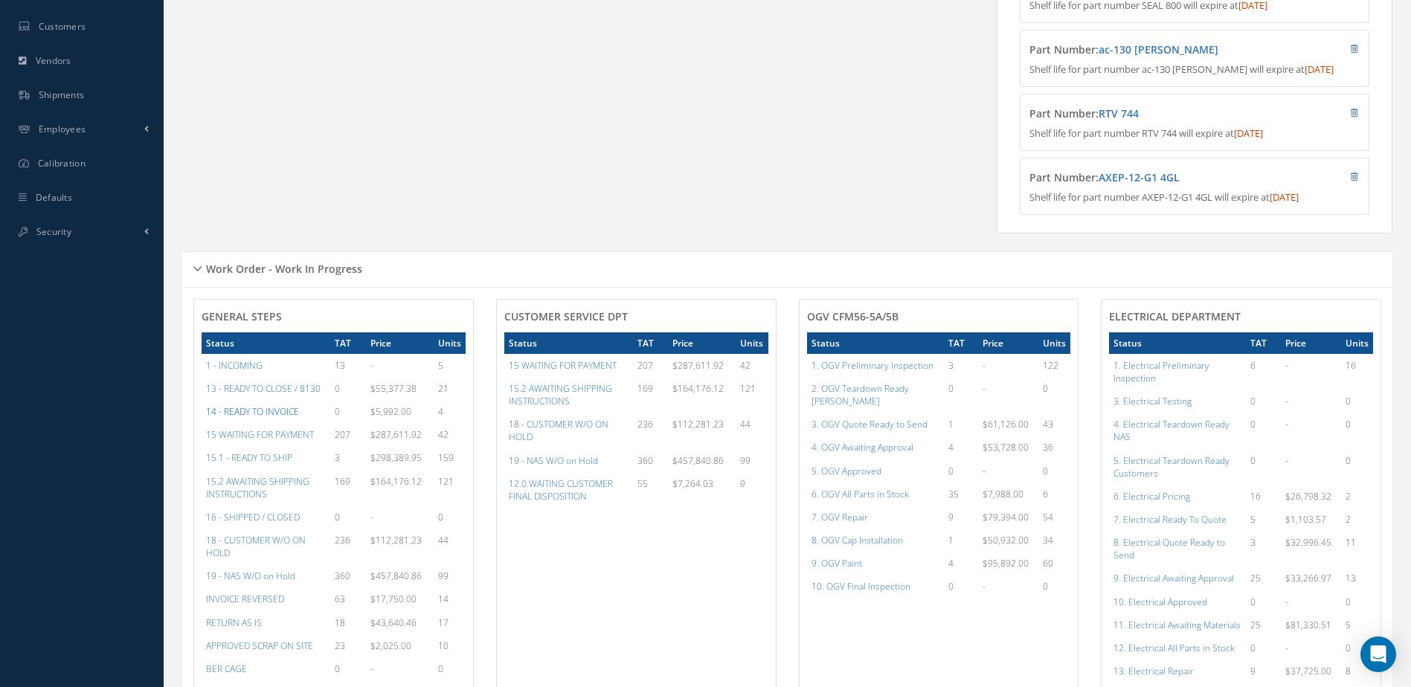
click at [277, 418] on a=21&excludeInternalCustomer=false&excludeInvoicedOrClosed=true&&filtersHidded"] "14 - READY TO INVOICE" at bounding box center [252, 411] width 93 height 13
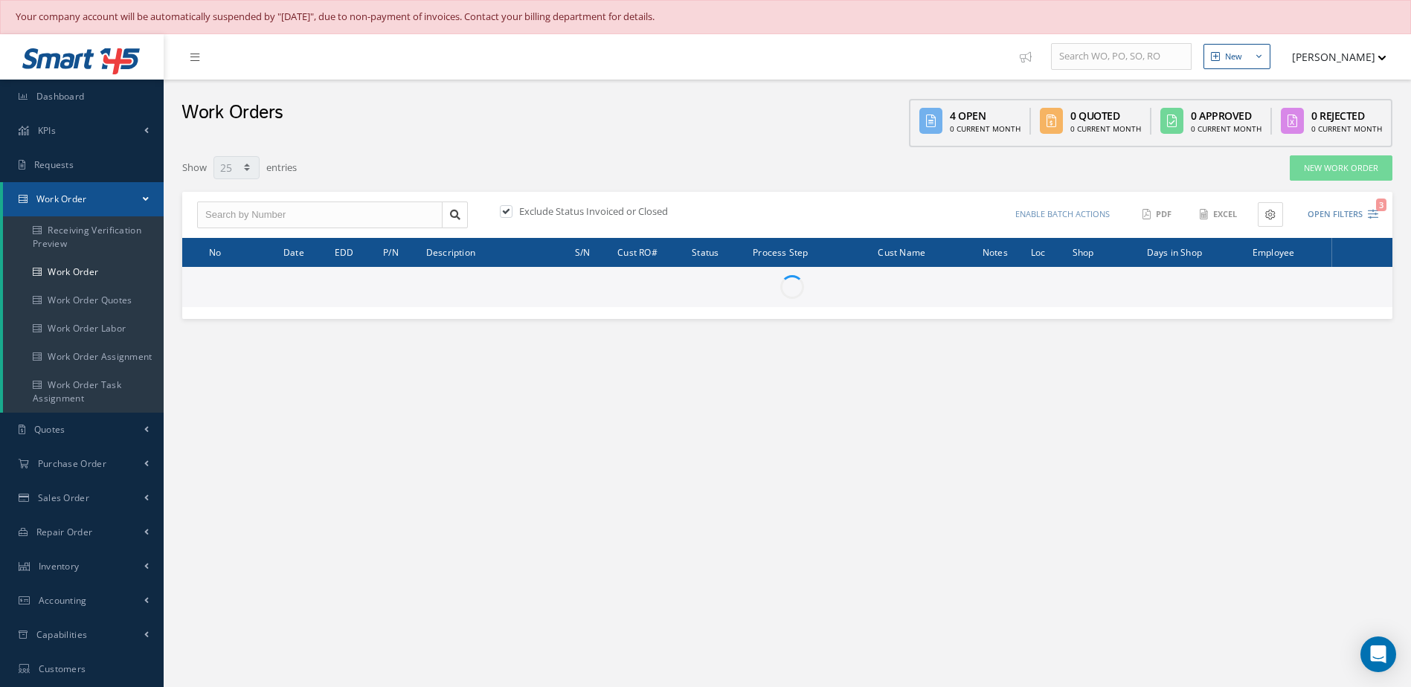
select select "25"
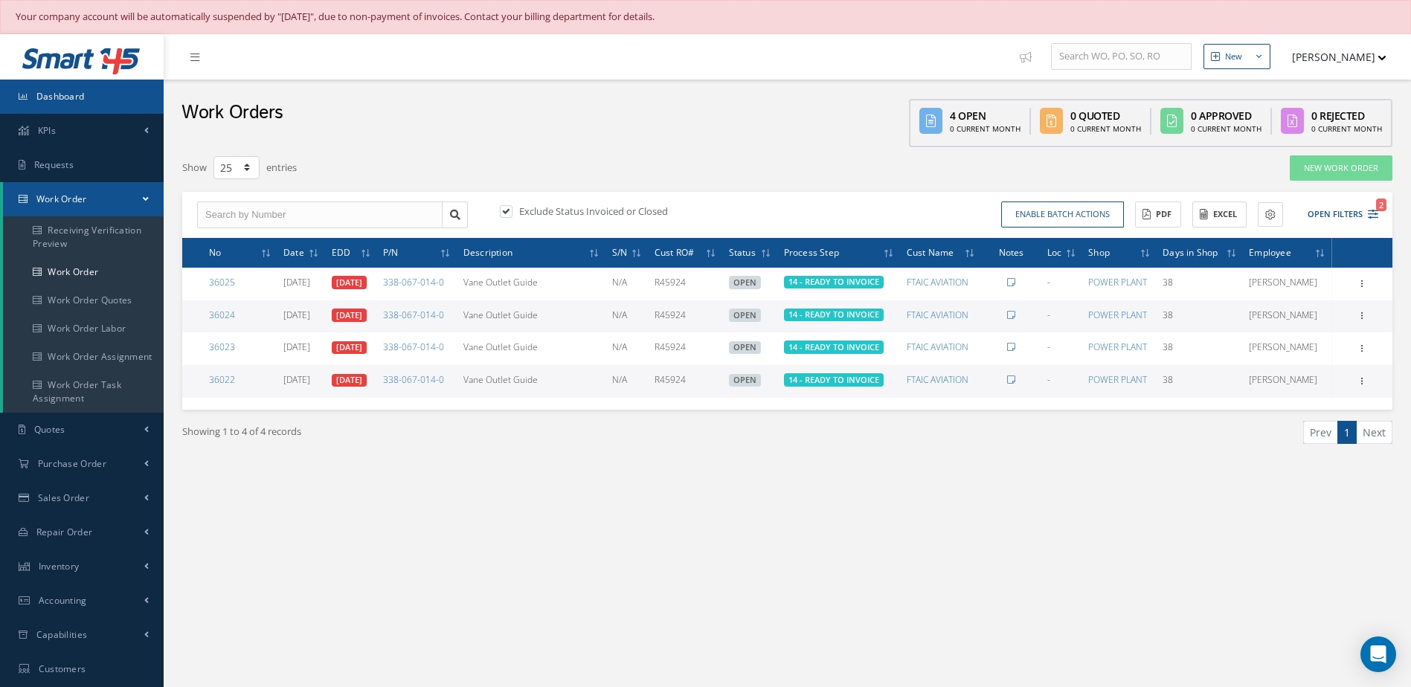
click at [100, 100] on link "Dashboard" at bounding box center [82, 97] width 164 height 34
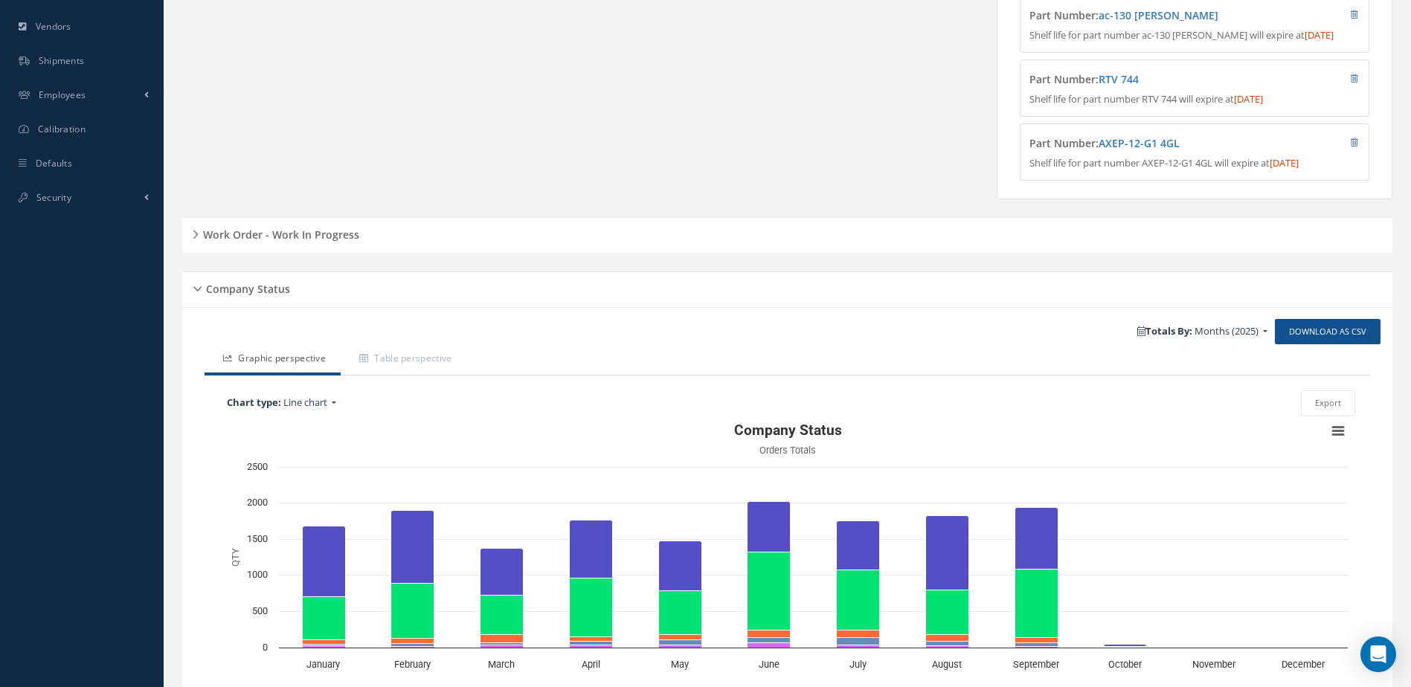
scroll to position [593, 0]
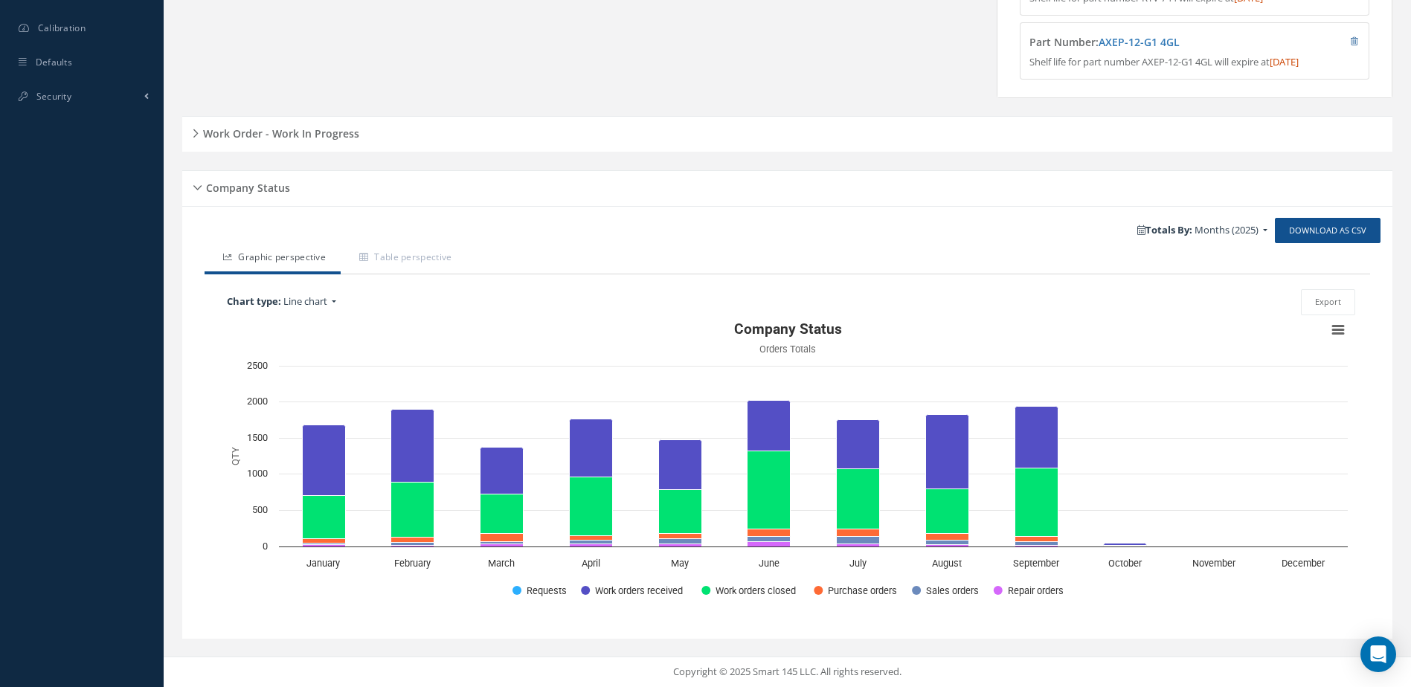
click at [289, 140] on h5 "Work Order - Work In Progress" at bounding box center [279, 132] width 161 height 18
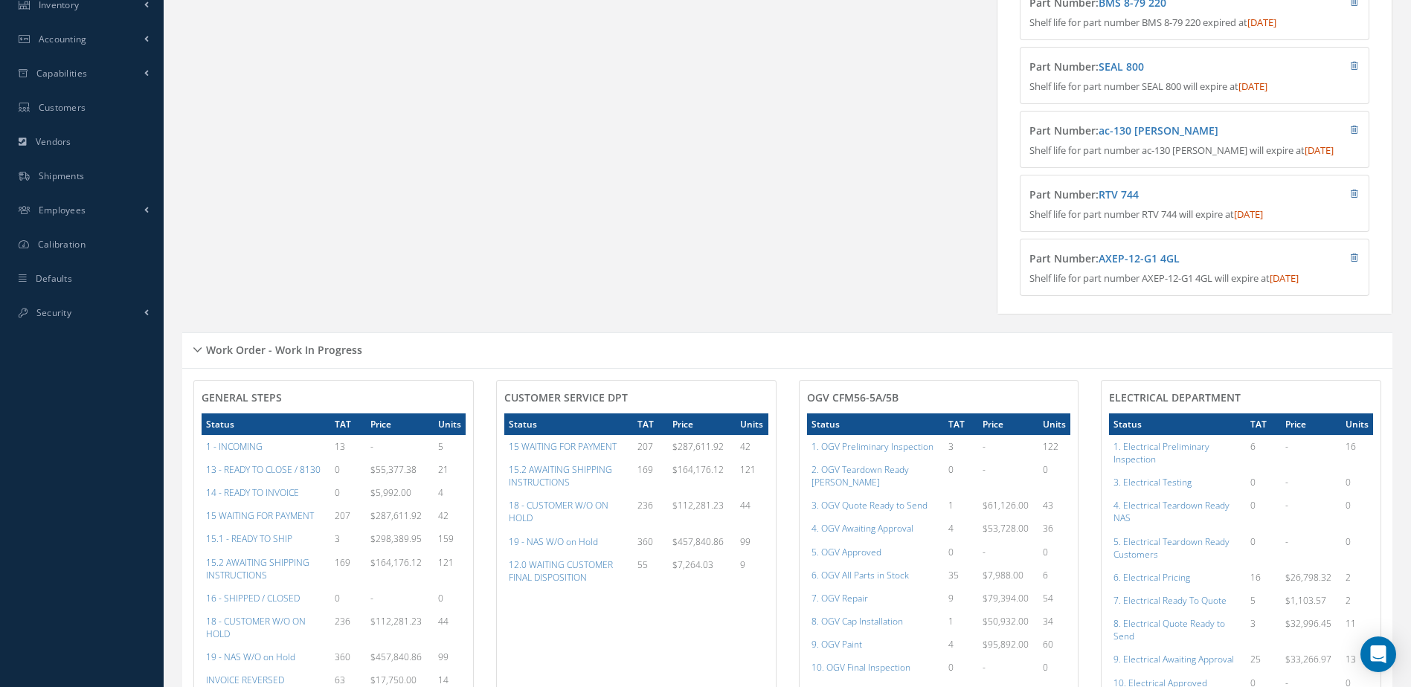
scroll to position [0, 0]
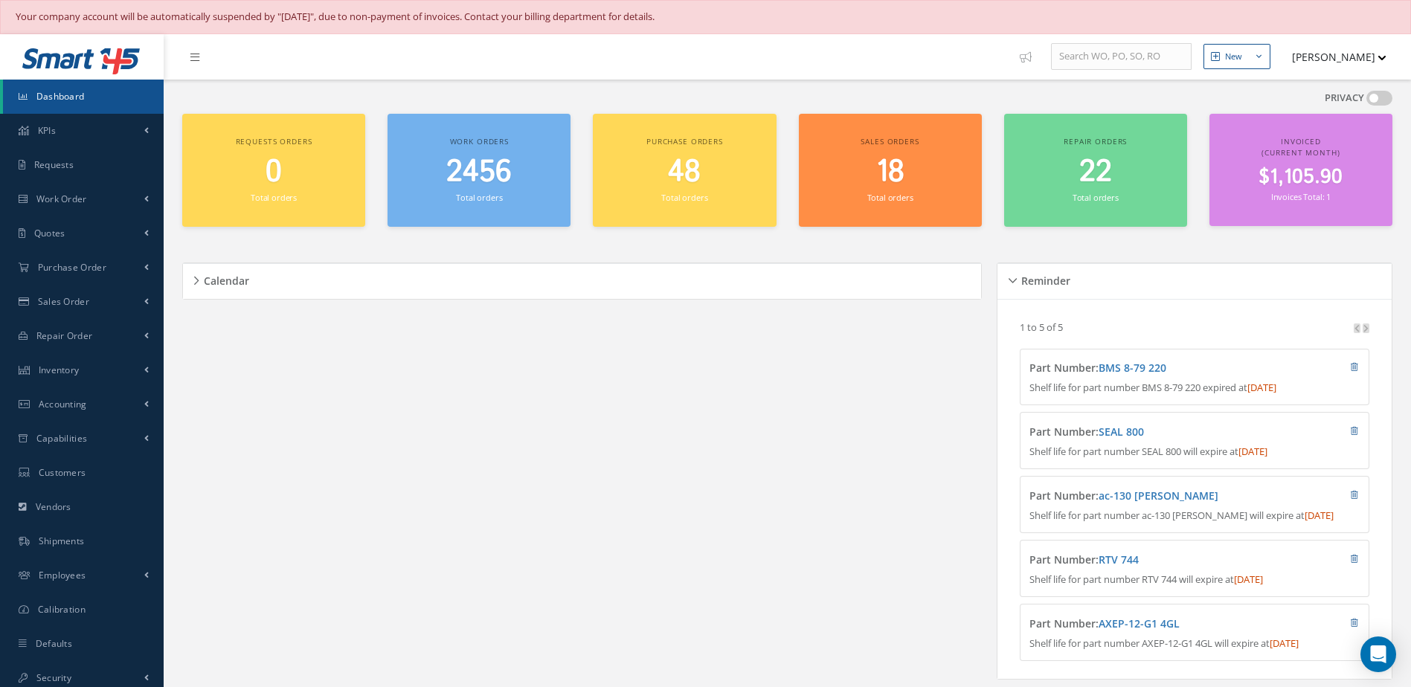
click at [454, 181] on span "2456" at bounding box center [478, 172] width 65 height 42
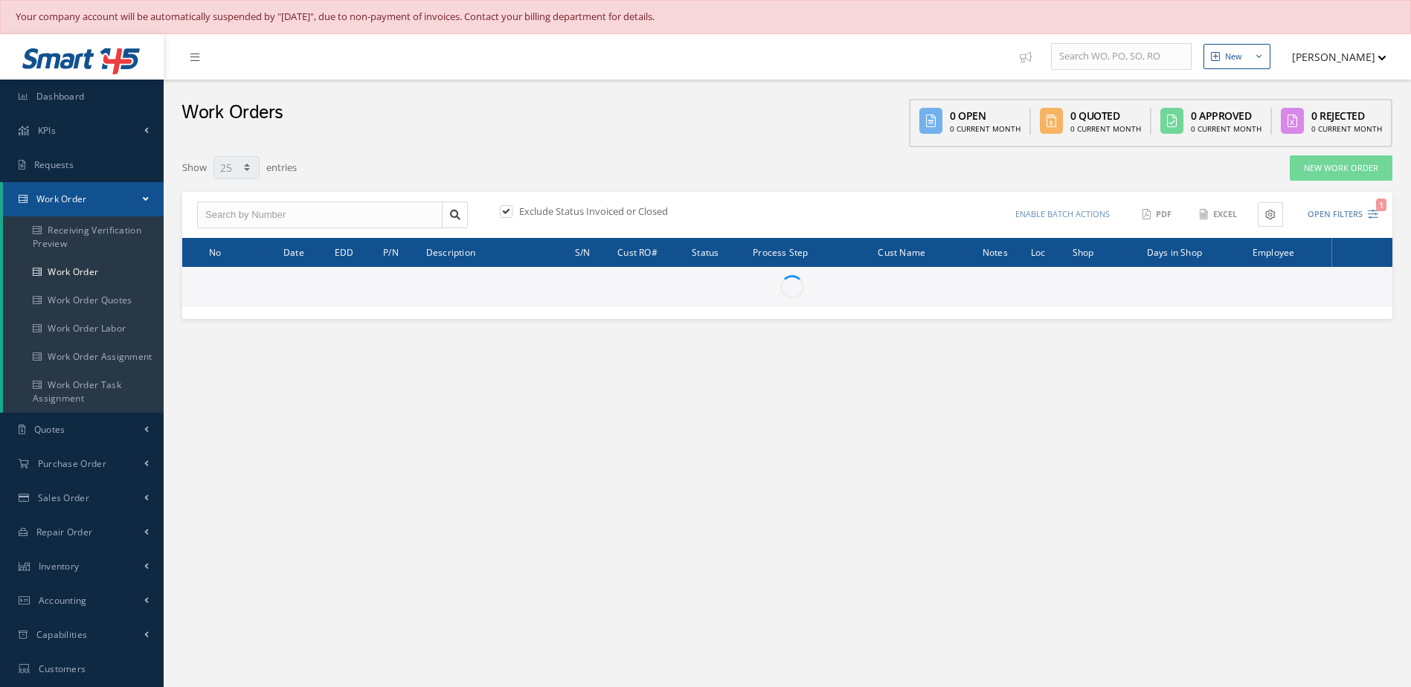
select select "25"
click at [337, 220] on input "text" at bounding box center [319, 215] width 245 height 27
type input "36250"
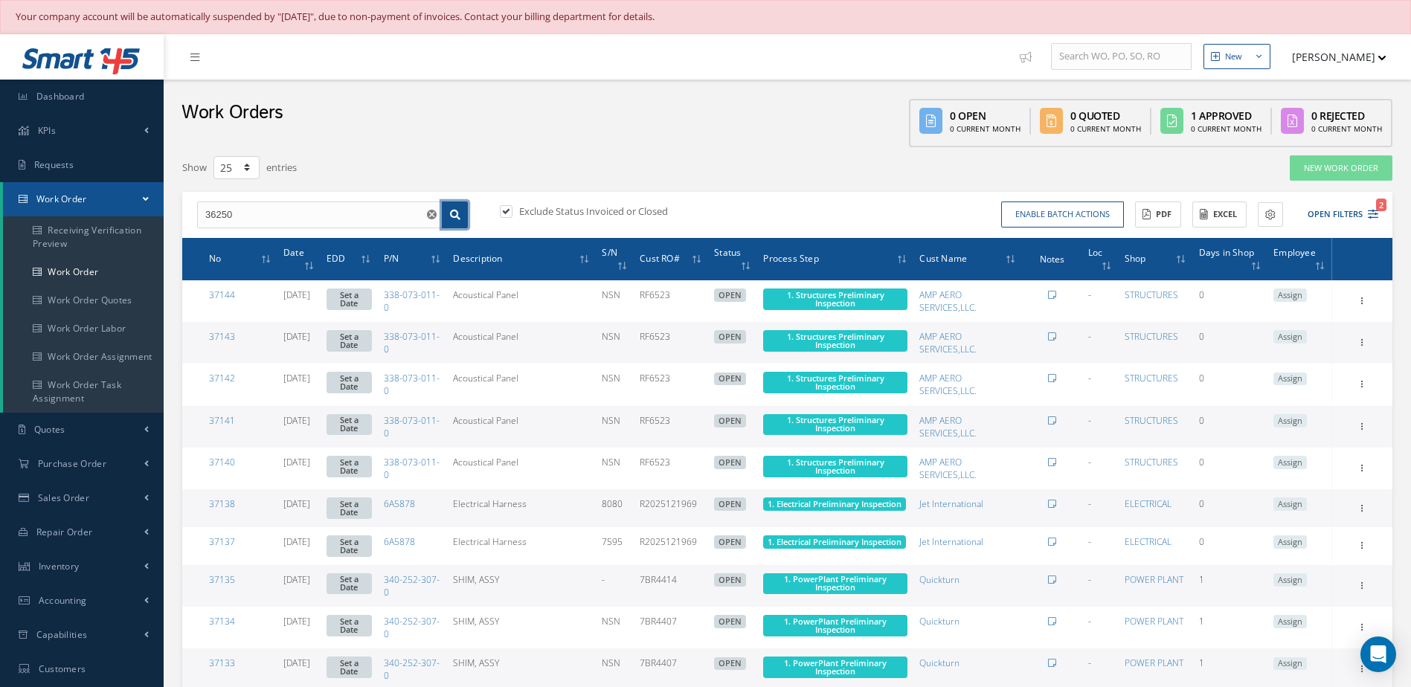
click at [453, 213] on icon at bounding box center [455, 215] width 10 height 10
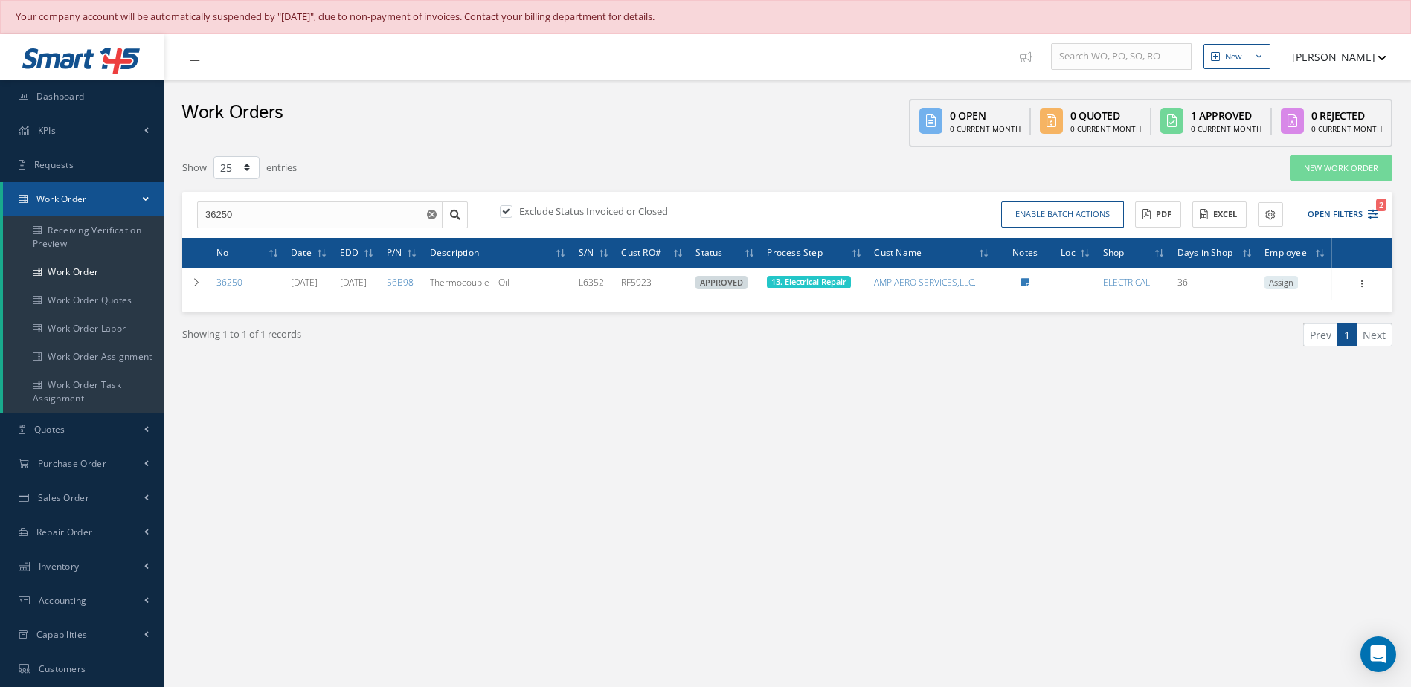
click at [435, 217] on use "Reset" at bounding box center [432, 215] width 10 height 10
